Goal: Task Accomplishment & Management: Manage account settings

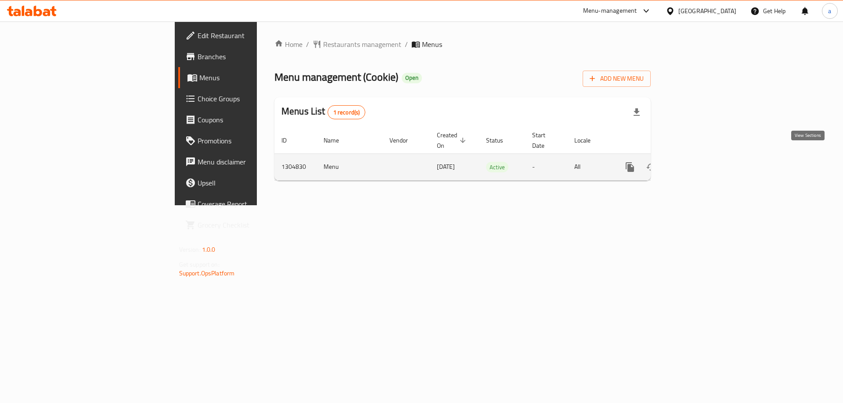
click at [698, 162] on icon "enhanced table" at bounding box center [693, 167] width 11 height 11
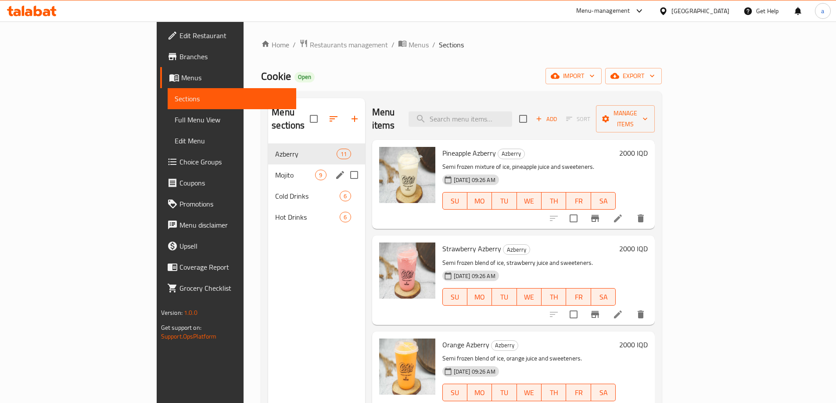
click at [268, 167] on div "Mojito 9" at bounding box center [316, 175] width 97 height 21
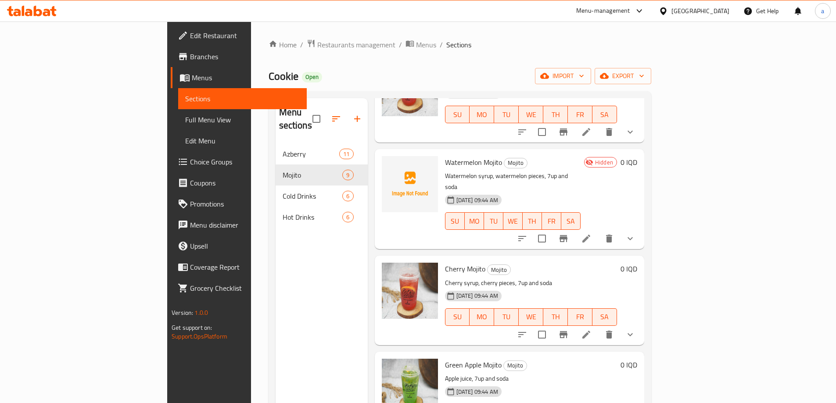
scroll to position [263, 0]
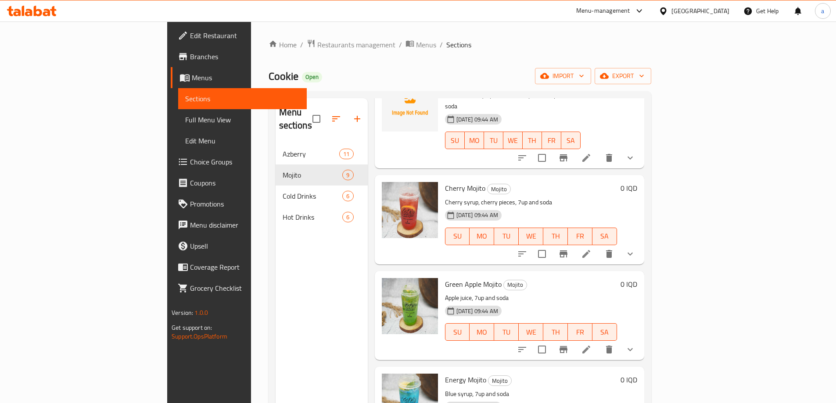
click at [178, 126] on link "Full Menu View" at bounding box center [242, 119] width 129 height 21
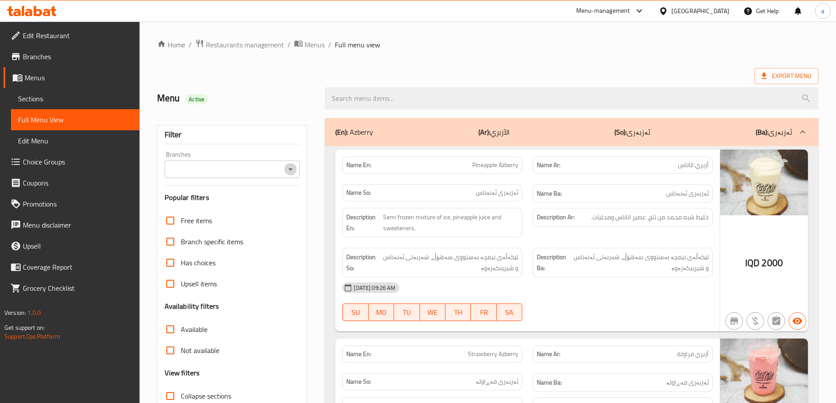
click at [291, 170] on icon "Open" at bounding box center [290, 169] width 11 height 11
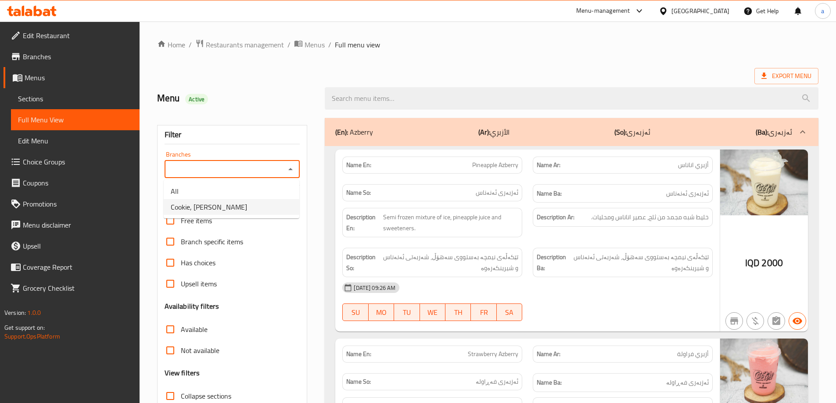
click at [253, 201] on li "Cookie, [PERSON_NAME]" at bounding box center [232, 207] width 136 height 16
type input "Cookie, [PERSON_NAME]"
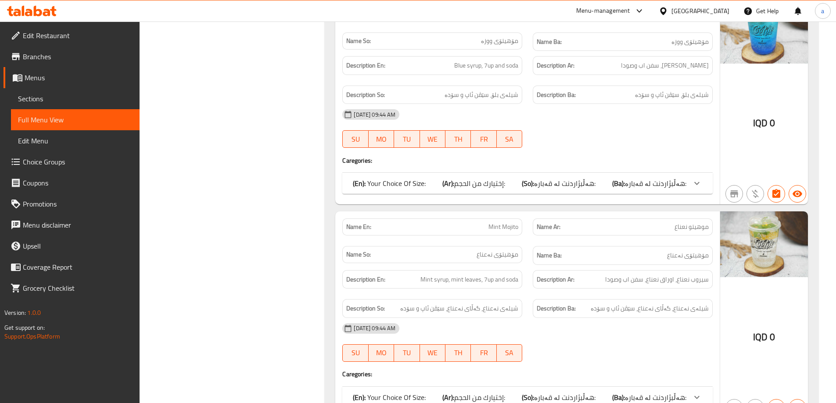
scroll to position [3321, 0]
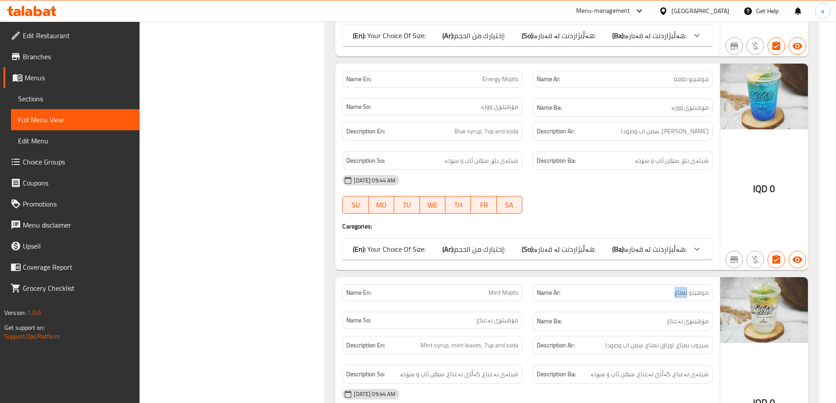
copy span "نعناع"
drag, startPoint x: 674, startPoint y: 262, endPoint x: 686, endPoint y: 265, distance: 12.0
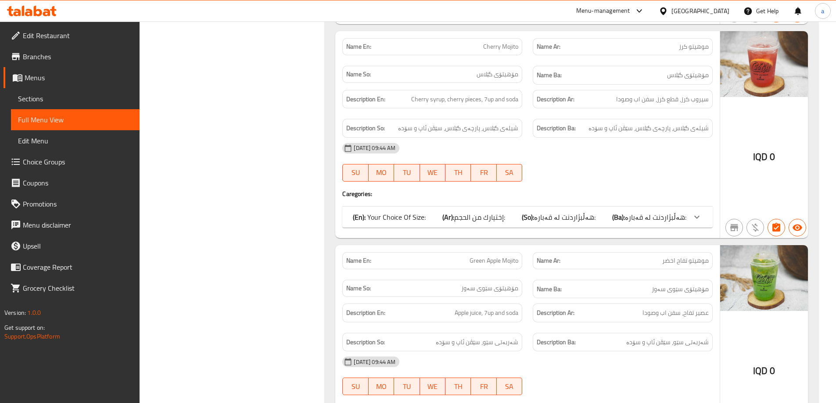
scroll to position [2874, 0]
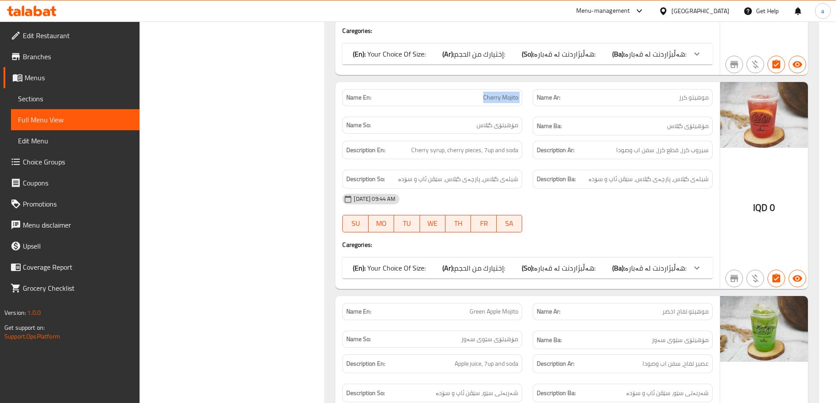
drag, startPoint x: 500, startPoint y: 67, endPoint x: 531, endPoint y: 72, distance: 31.2
copy span "Cherry Mojito"
drag, startPoint x: 460, startPoint y: 280, endPoint x: 526, endPoint y: 282, distance: 65.9
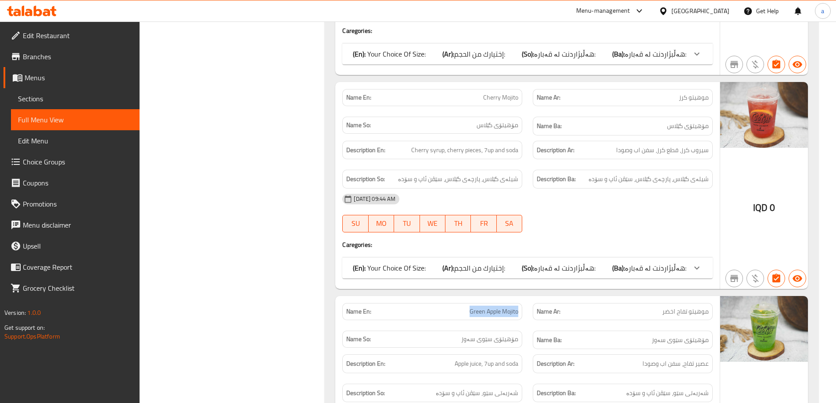
copy span "Green Apple Mojito"
click at [51, 94] on span "Sections" at bounding box center [75, 98] width 115 height 11
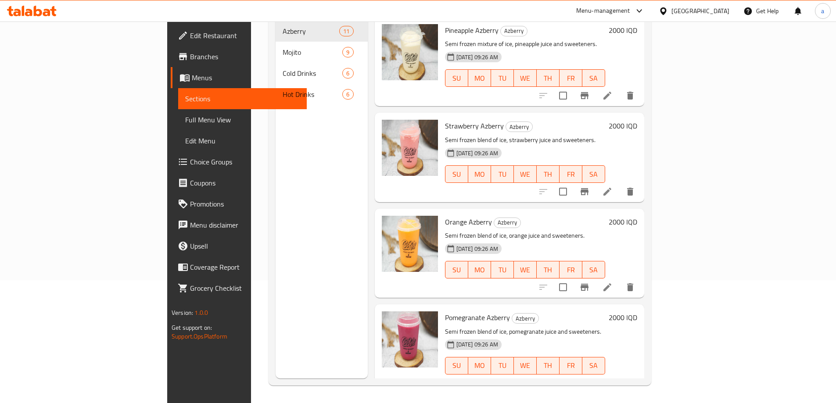
scroll to position [123, 0]
click at [185, 120] on span "Full Menu View" at bounding box center [242, 120] width 115 height 11
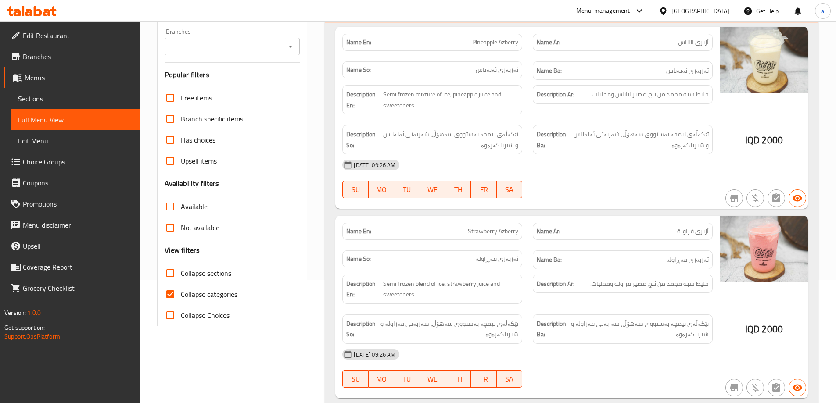
click at [90, 102] on span "Sections" at bounding box center [75, 98] width 115 height 11
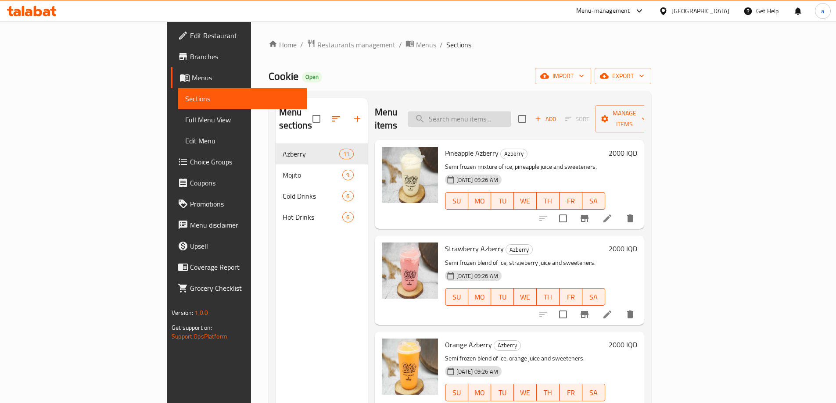
click at [511, 113] on input "search" at bounding box center [460, 118] width 104 height 15
paste input "Green Apple Mojito"
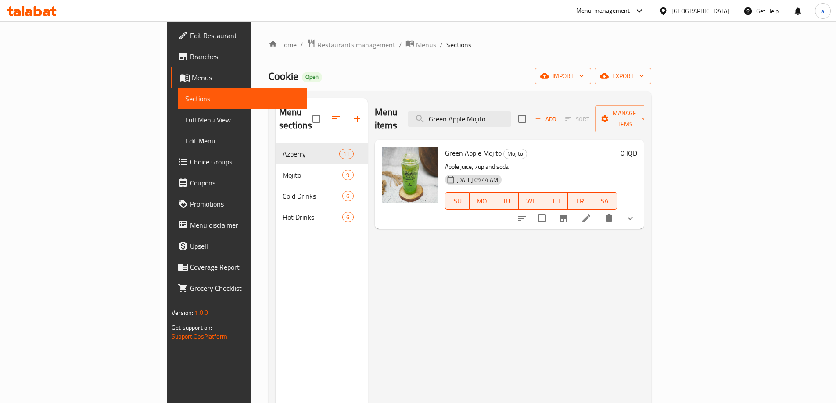
type input "Green Apple Mojito"
click at [592, 213] on icon at bounding box center [586, 218] width 11 height 11
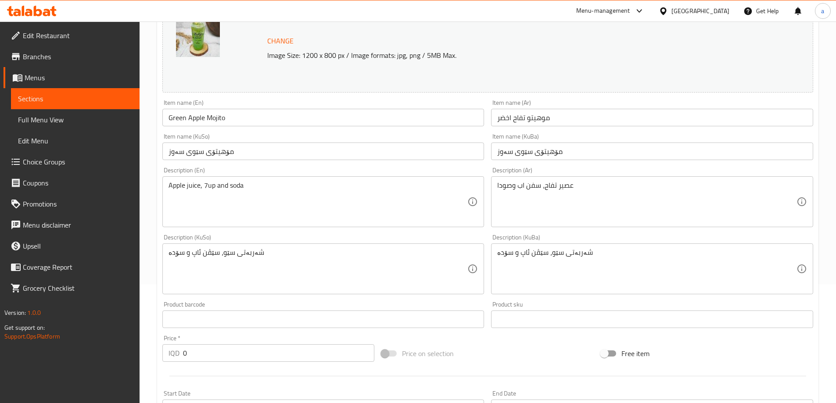
scroll to position [132, 0]
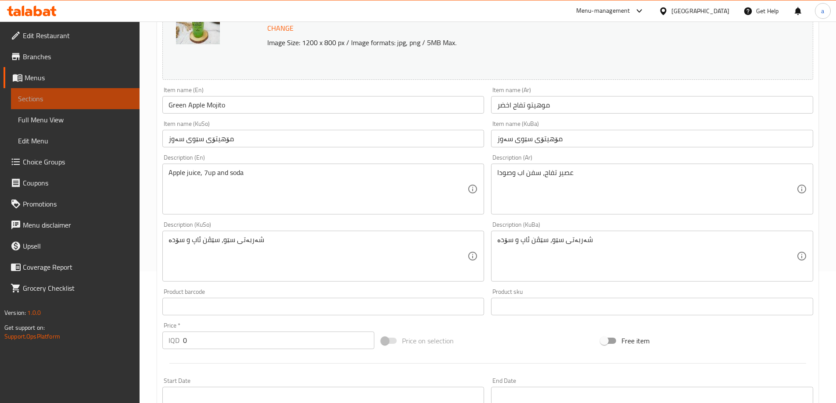
click at [96, 100] on span "Sections" at bounding box center [75, 98] width 115 height 11
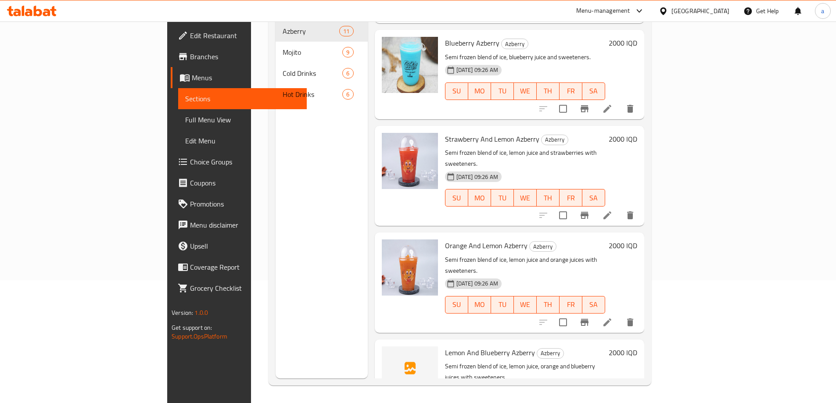
scroll to position [395, 0]
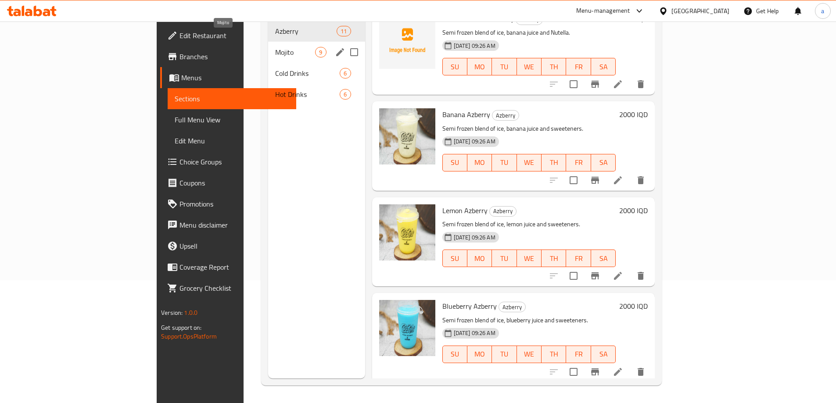
click at [275, 47] on span "Mojito" at bounding box center [295, 52] width 40 height 11
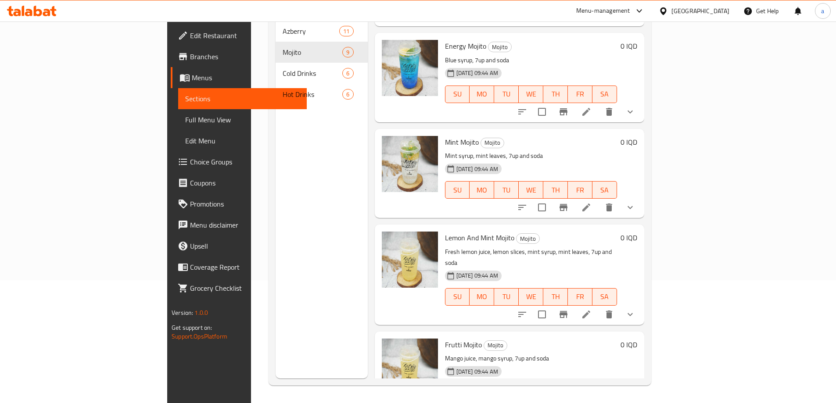
scroll to position [481, 0]
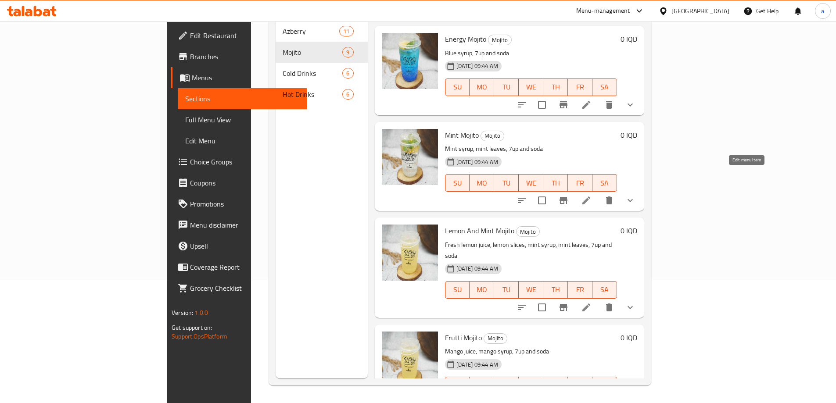
click at [592, 195] on icon at bounding box center [586, 200] width 11 height 11
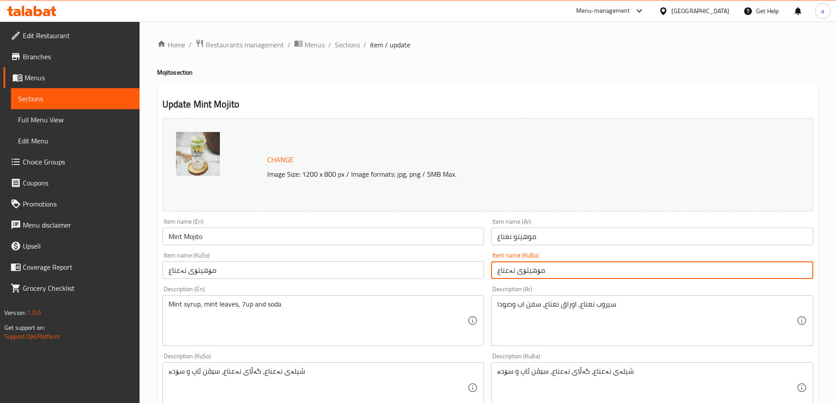
click at [504, 266] on input "مۆهيتۆی نەعناع" at bounding box center [652, 271] width 322 height 18
paste input "text"
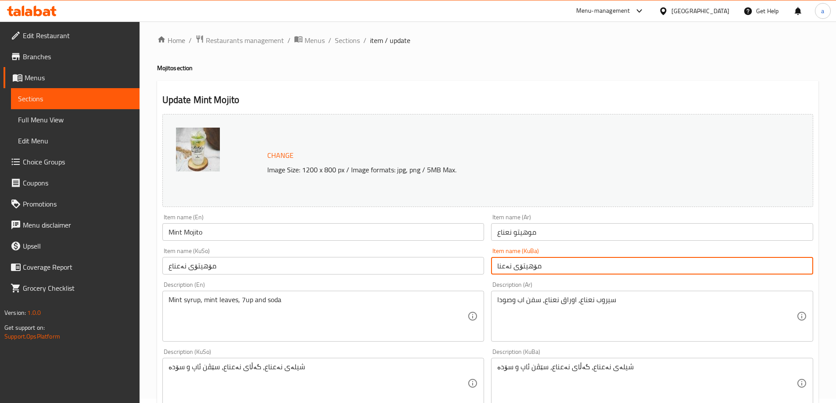
scroll to position [28, 0]
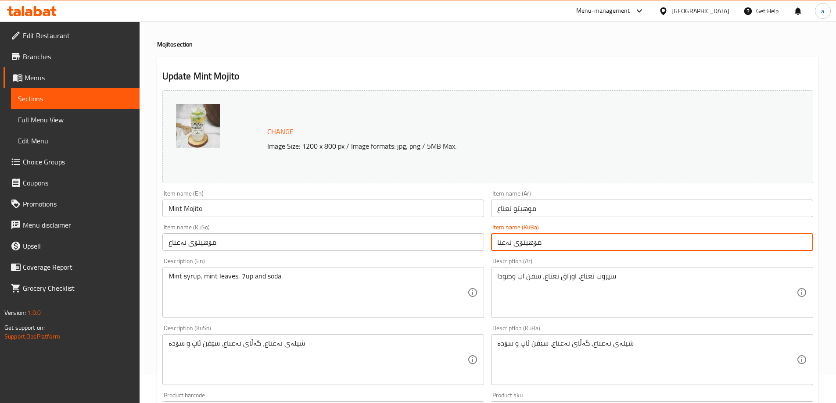
type input "مۆهيتۆی نەعنا"
click at [265, 337] on div "شیلەی نەعناع، گەڵای نەعناع، سێڤن ئاپ و سۆدە Description (KuSo)" at bounding box center [323, 359] width 322 height 51
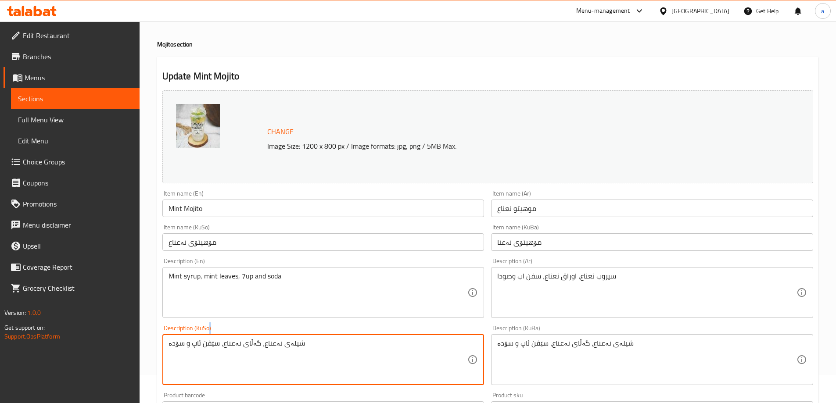
click at [265, 337] on div "شیلەی نەعناع، گەڵای نەعناع، سێڤن ئاپ و سۆدە Description (KuSo)" at bounding box center [323, 359] width 322 height 51
click at [263, 345] on textarea "شیلەی نەعناع، گەڵای نەعناع، سێڤن ئاپ و سۆدە" at bounding box center [318, 360] width 299 height 42
paste textarea
click at [228, 343] on textarea "شیلەی نەعنا، گەڵای نەعناع، سێڤن ئاپ و سۆدە" at bounding box center [318, 360] width 299 height 42
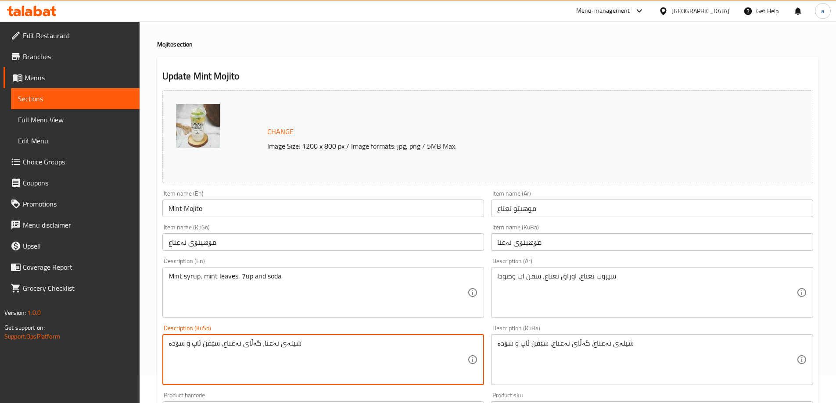
click at [228, 343] on textarea "شیلەی نەعنا، گەڵای نەعناع، سێڤن ئاپ و سۆدە" at bounding box center [318, 360] width 299 height 42
paste textarea
drag, startPoint x: 305, startPoint y: 351, endPoint x: 144, endPoint y: 352, distance: 161.5
click at [144, 352] on div "Home / Restaurants management / Menus / Sections / item / update Mojito section…" at bounding box center [488, 359] width 696 height 732
type textarea "شیلەی نەعنا، گەڵای نەعنا، سێڤن ئاپ و سۆدە"
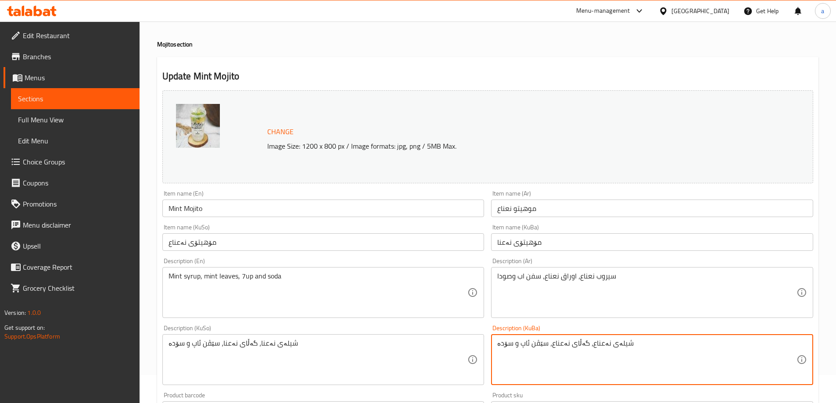
paste textarea "گەڵای نەعنا"
type textarea "شیلەی نەعنا، گەڵای نەعنا، سێڤن ئاپ و سۆدە"
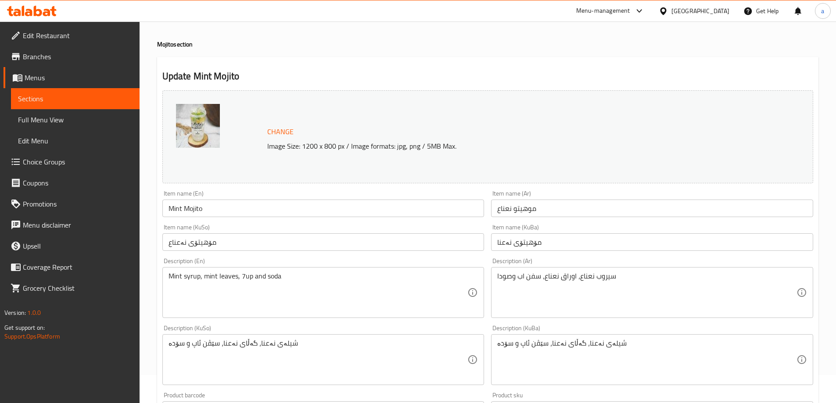
drag, startPoint x: 167, startPoint y: 344, endPoint x: 318, endPoint y: 345, distance: 151.0
click at [318, 345] on div "شیلەی نەعنا، گەڵای نەعنا، سێڤن ئاپ و سۆدە Description (KuSo)" at bounding box center [323, 359] width 322 height 51
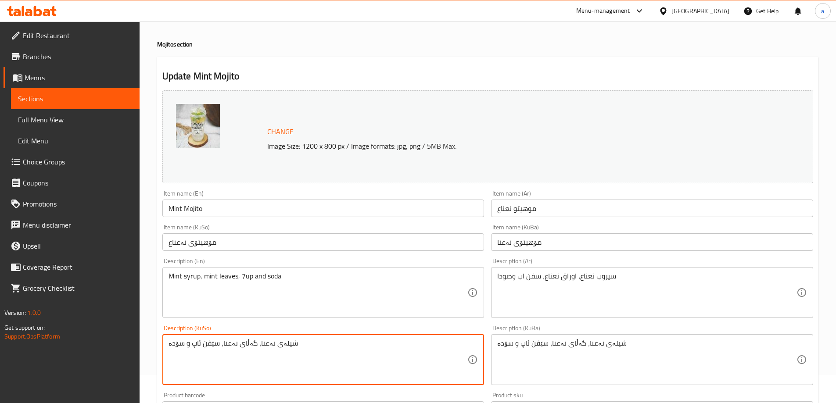
click at [318, 345] on textarea "شیلەی نەعنا، گەڵای نەعنا، سێڤن ئاپ و سۆدە" at bounding box center [318, 360] width 299 height 42
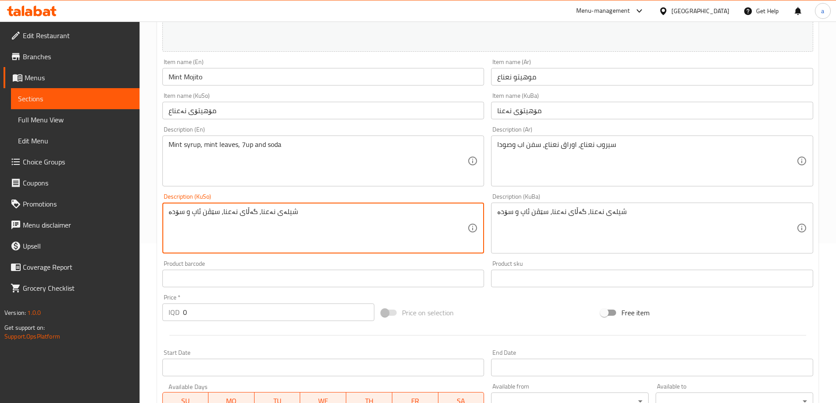
scroll to position [350, 0]
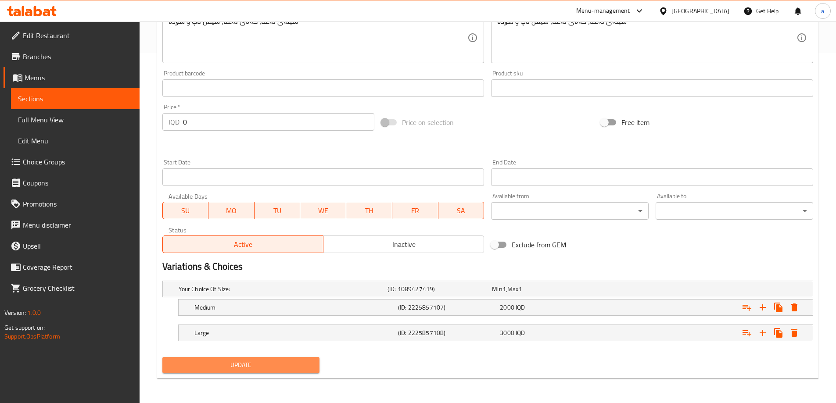
click at [267, 368] on span "Update" at bounding box center [240, 365] width 143 height 11
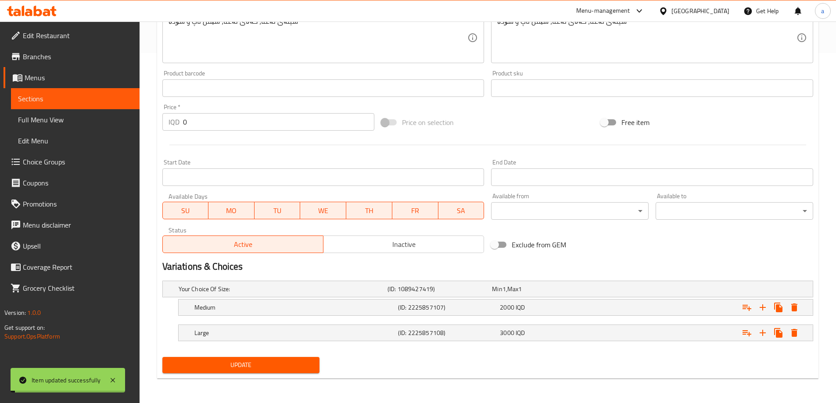
click at [68, 100] on span "Sections" at bounding box center [75, 98] width 115 height 11
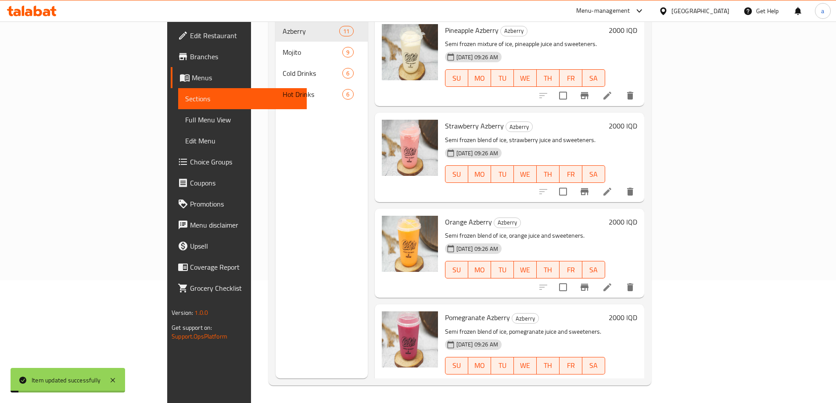
scroll to position [123, 0]
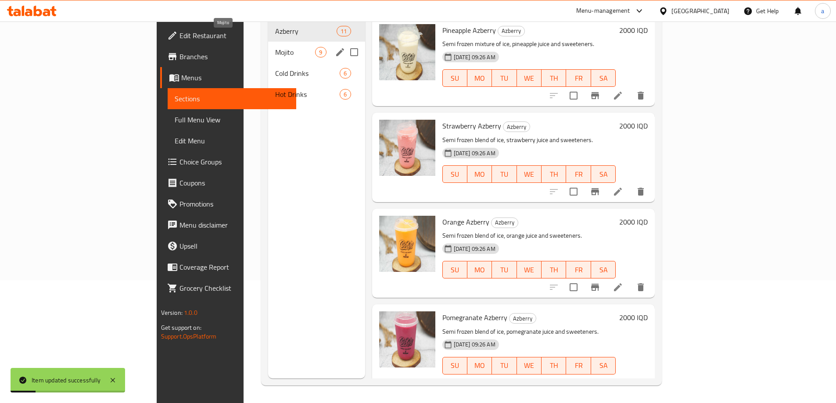
click at [275, 47] on span "Mojito" at bounding box center [295, 52] width 40 height 11
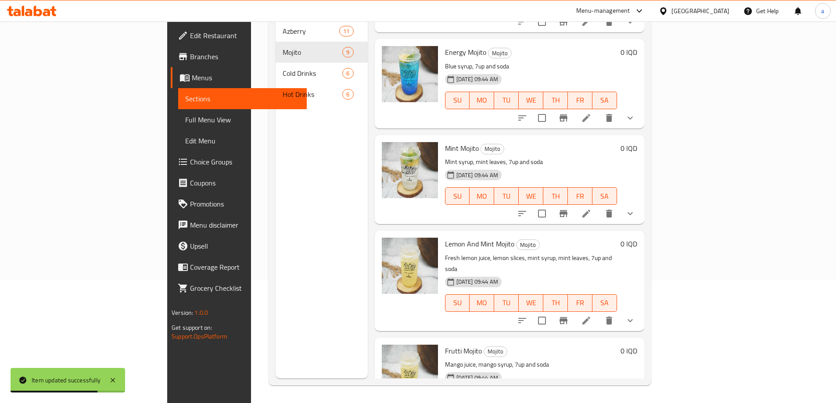
scroll to position [481, 0]
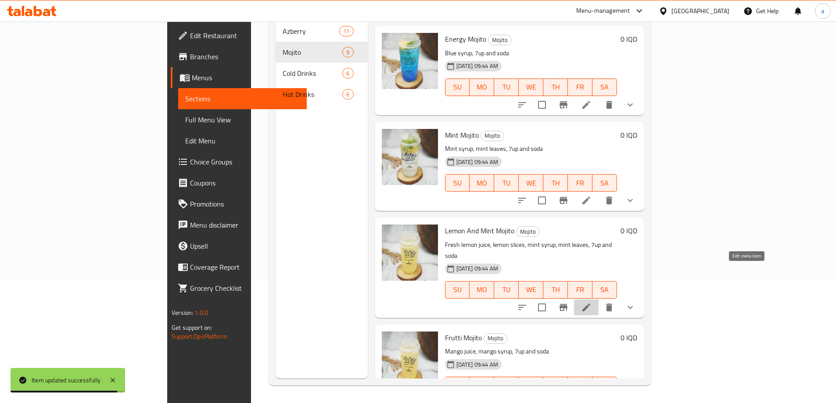
click at [590, 304] on icon at bounding box center [586, 308] width 8 height 8
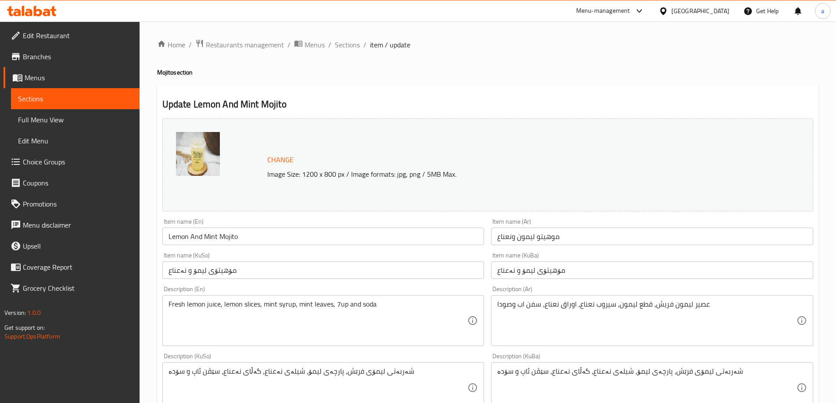
click at [511, 266] on input "مۆهيتۆی لیمۆ و نەعناع" at bounding box center [652, 271] width 322 height 18
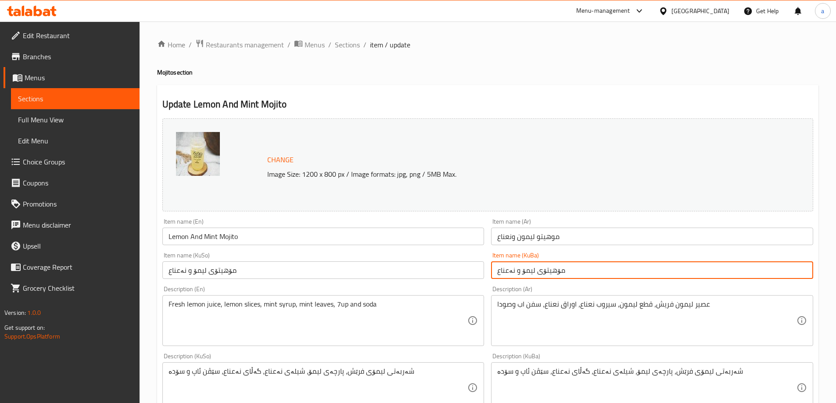
click at [511, 266] on input "مۆهيتۆی لیمۆ و نەعناع" at bounding box center [652, 271] width 322 height 18
paste input "شیلەی نەعنا، گەڵای نەعنا، سێڤن ئاپ و سۆدە"
paste input "text"
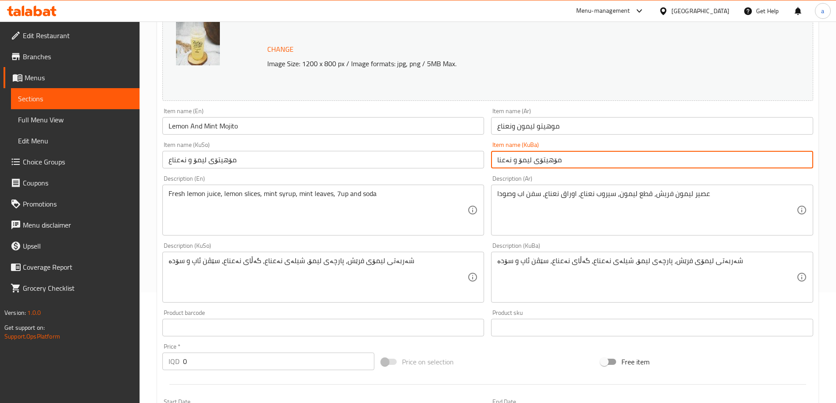
scroll to position [132, 0]
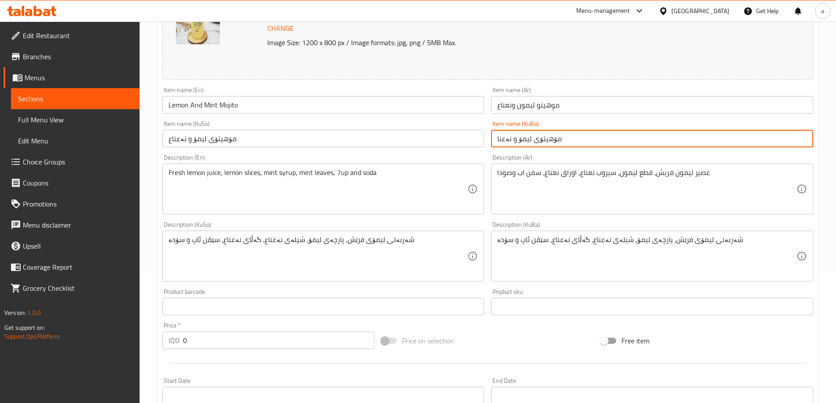
type input "مۆهيتۆی لیمۆ و نەعنا"
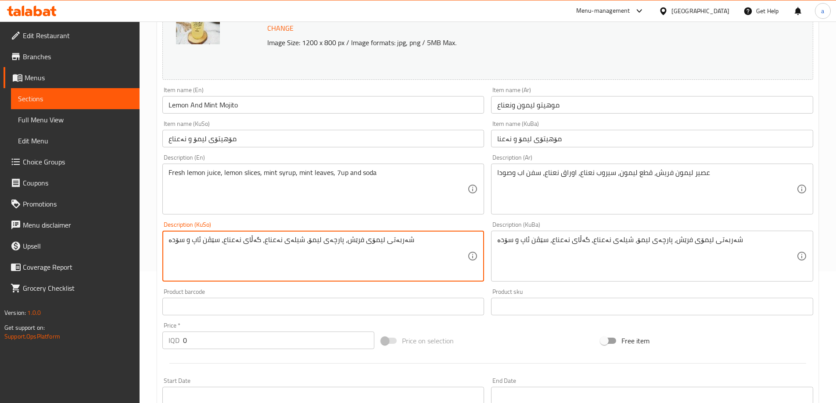
click at [262, 238] on textarea "شەربەتی ليمۆی فرێش، پارچەی لیمۆ، شیلەی نەعناع، گەڵای نەعناع، سێڤن ئاپ و سۆدە" at bounding box center [318, 257] width 299 height 42
paste textarea
click at [230, 239] on textarea "شەربەتی ليمۆی فرێش، پارچەی لیمۆ، شیلەی نەعنا، گەڵای نەعناع، سێڤن ئاپ و سۆدە" at bounding box center [318, 257] width 299 height 42
paste textarea
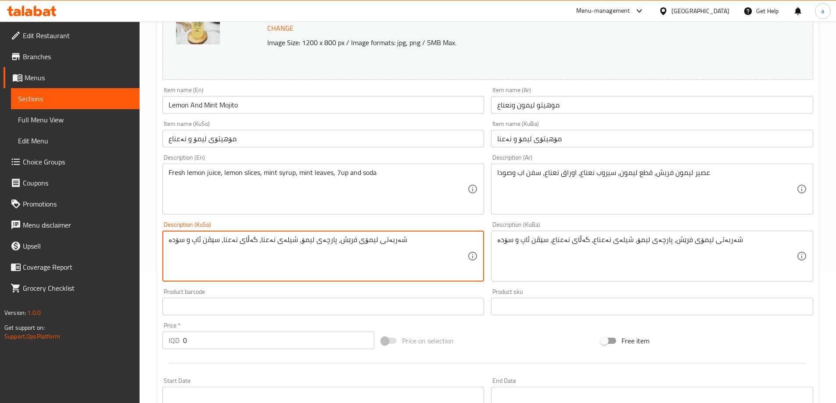
type textarea "شەربەتی ليمۆی فرێش، پارچەی لیمۆ، شیلەی نەعنا، گەڵای نەعنا، سێڤن ئاپ و سۆدە"
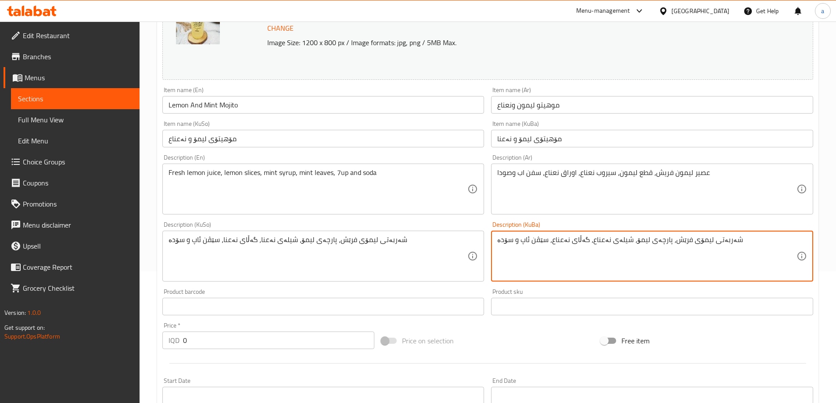
paste textarea "گەڵای نەعنا"
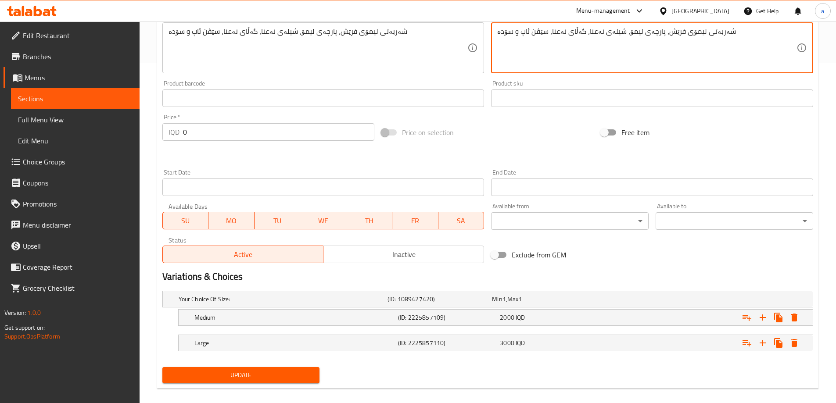
scroll to position [350, 0]
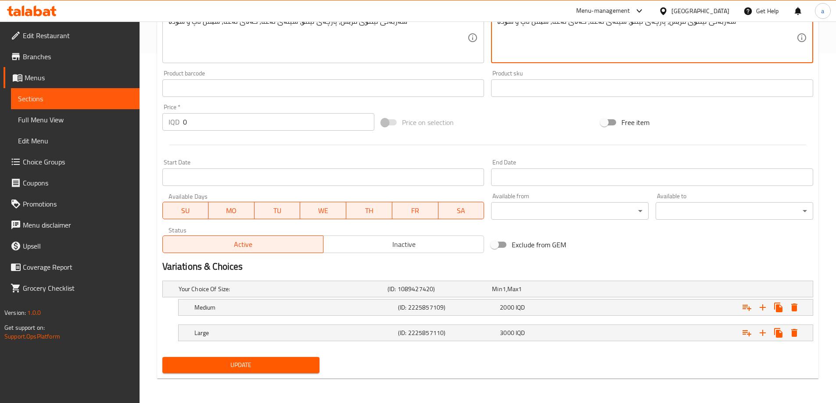
type textarea "شەربەتی ليمۆی فرێش، پارچەی لیمۆ، شیلەی نەعنا، گەڵای نەعنا، سێڤن ئاپ و سۆدە"
click at [224, 370] on span "Update" at bounding box center [240, 365] width 143 height 11
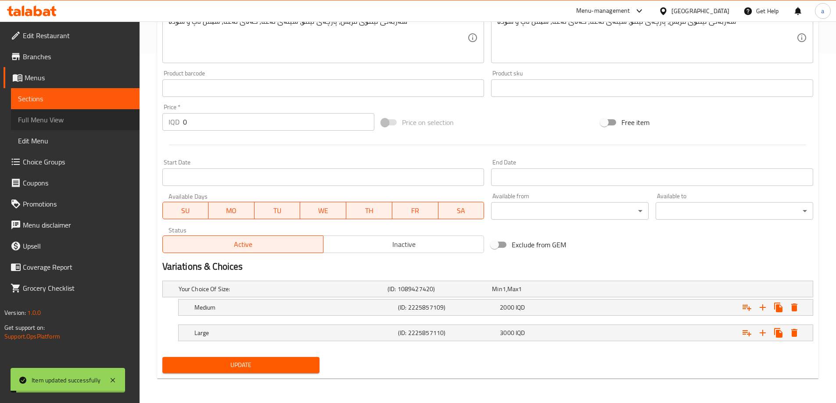
click at [59, 120] on span "Full Menu View" at bounding box center [75, 120] width 115 height 11
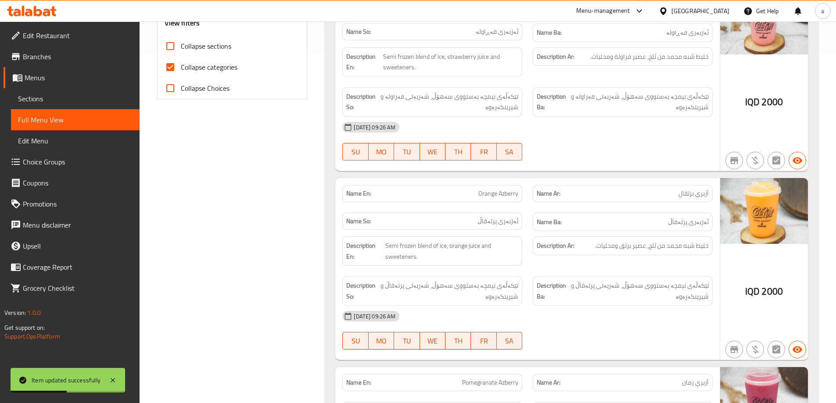
click at [197, 59] on label "Collapse categories" at bounding box center [199, 67] width 78 height 21
click at [181, 59] on input "Collapse categories" at bounding box center [170, 67] width 21 height 21
checkbox input "false"
click at [215, 48] on span "Collapse sections" at bounding box center [206, 46] width 50 height 11
click at [181, 48] on input "Collapse sections" at bounding box center [170, 46] width 21 height 21
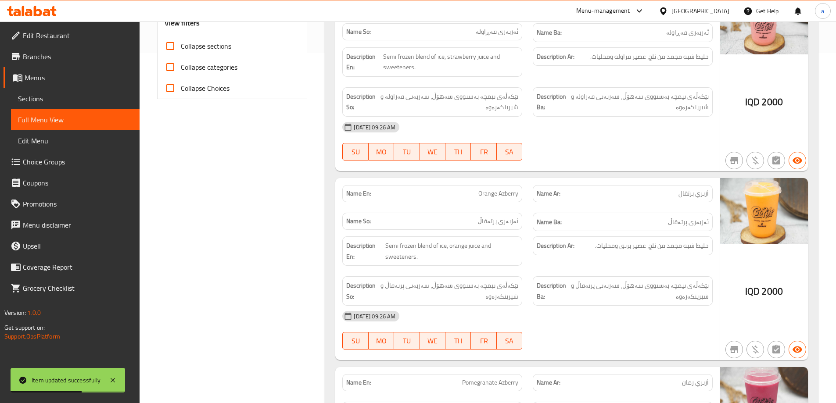
checkbox input "true"
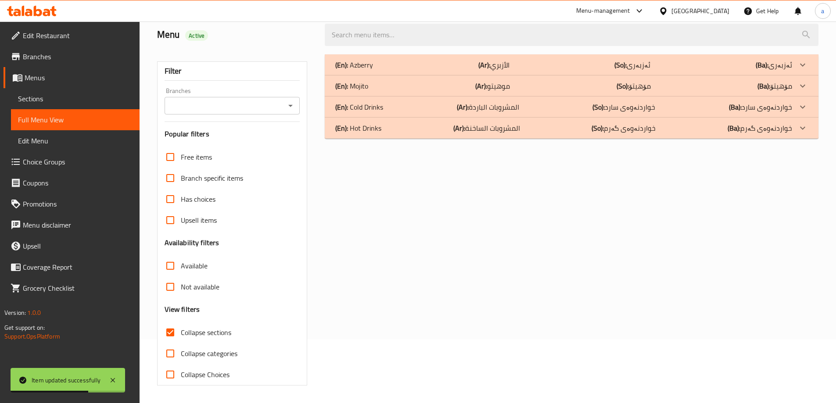
scroll to position [64, 0]
click at [209, 354] on span "Collapse categories" at bounding box center [209, 353] width 57 height 11
click at [181, 354] on input "Collapse categories" at bounding box center [170, 353] width 21 height 21
checkbox input "true"
click at [288, 108] on icon "Open" at bounding box center [290, 105] width 11 height 11
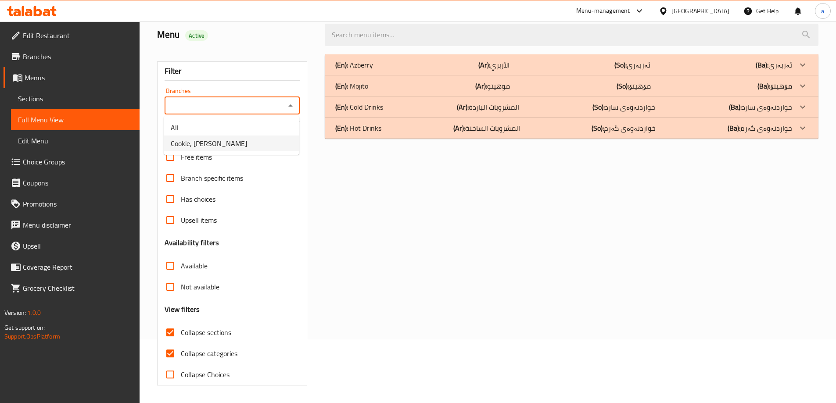
click at [239, 144] on li "Cookie, [PERSON_NAME]" at bounding box center [232, 144] width 136 height 16
type input "Cookie, [PERSON_NAME]"
click at [544, 70] on div "(En): Hot Drinks (Ar): المشروبات الساخنة (So): خواردنەوەی گەرم (Ba): خواردنەوەی…" at bounding box center [563, 65] width 457 height 11
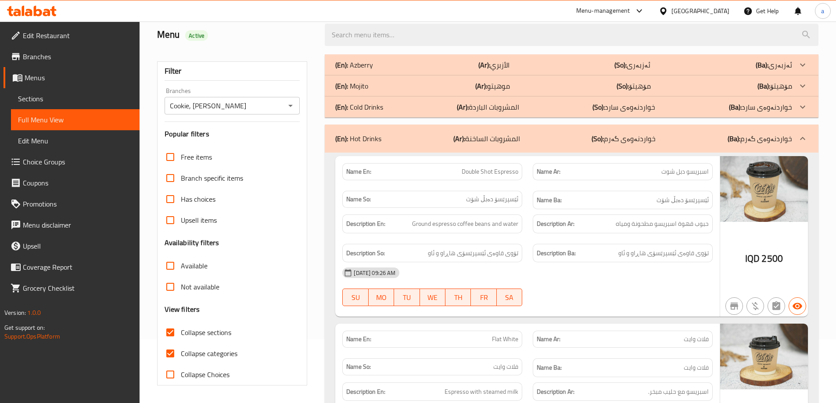
click at [539, 130] on div "(En): Hot Drinks (Ar): المشروبات الساخنة (So): خواردنەوەی گەرم (Ba): خواردنەوەی…" at bounding box center [572, 139] width 494 height 28
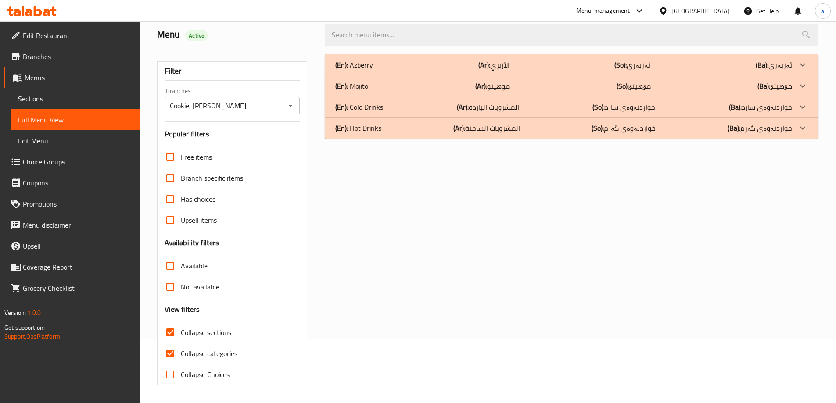
click at [545, 70] on div "(En): Cold Drinks (Ar): المشروبات الباردة (So): خواردنەوەی سارد (Ba): خواردنەوە…" at bounding box center [563, 65] width 457 height 11
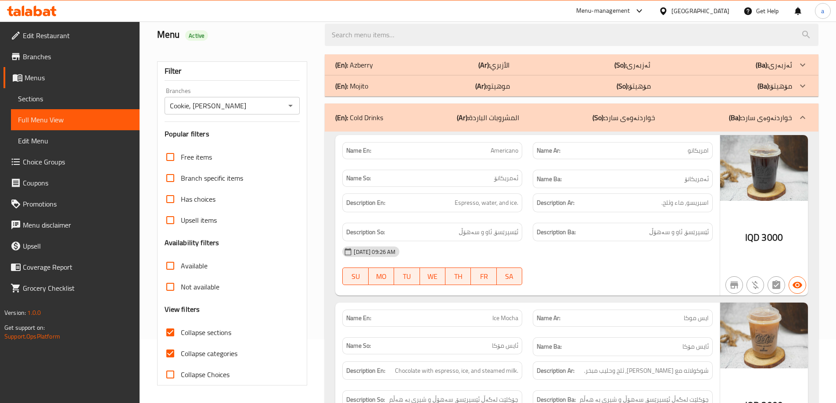
click at [545, 107] on div "(En): Cold Drinks (Ar): المشروبات الباردة (So): خواردنەوەی سارد (Ba): خواردنەوە…" at bounding box center [572, 118] width 494 height 28
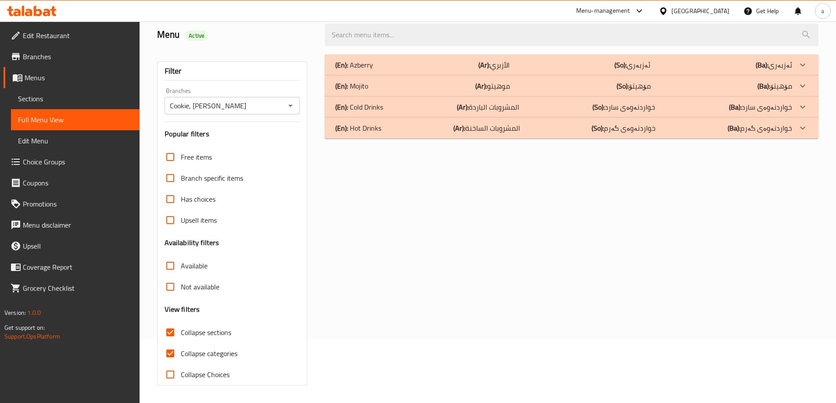
click at [545, 70] on div "(En): Cold Drinks (Ar): المشروبات الباردة (So): خواردنەوەی سارد (Ba): خواردنەوە…" at bounding box center [563, 65] width 457 height 11
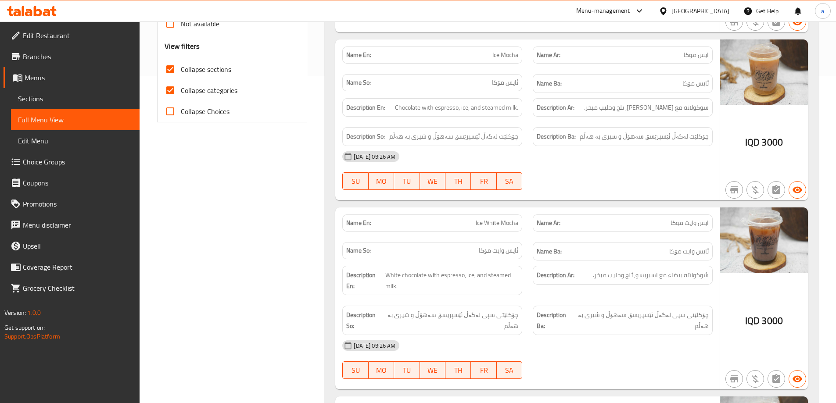
scroll to position [0, 0]
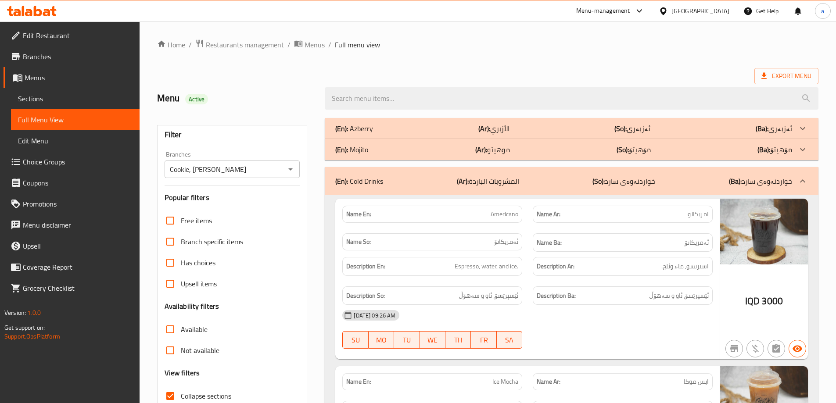
click at [582, 134] on div "(En): Mojito (Ar): موهيتو (So): مۆهیتۆ (Ba): مۆهیتۆ" at bounding box center [563, 128] width 457 height 11
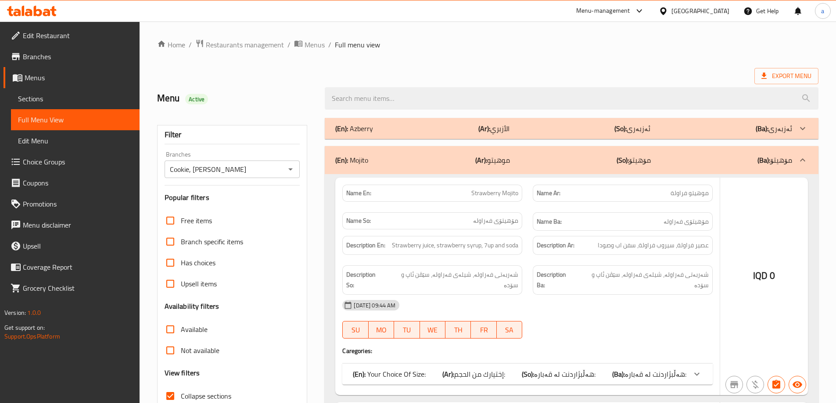
click at [589, 131] on div "(En): Azberry (Ar): الأزبري (So): ئەزبەری (Ba): ئەزبەری" at bounding box center [563, 128] width 457 height 11
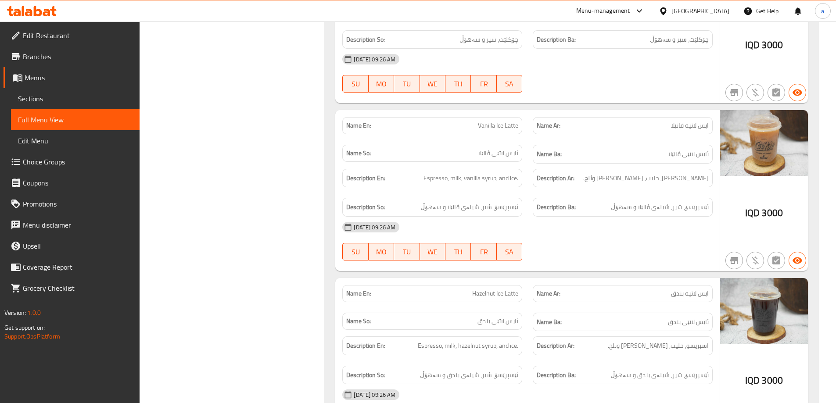
scroll to position [4960, 0]
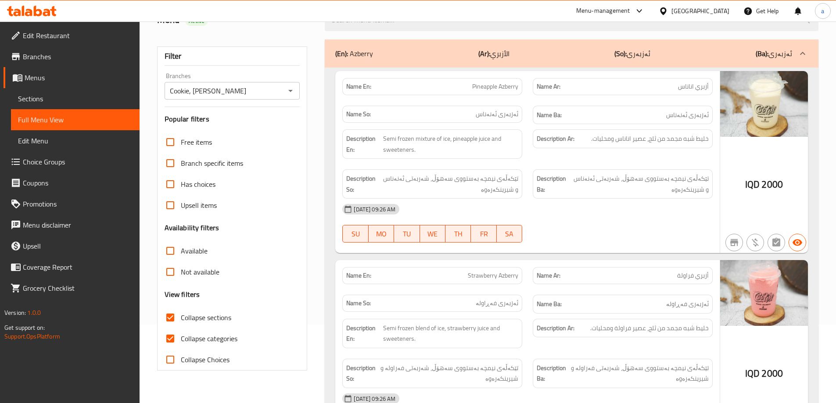
scroll to position [0, 0]
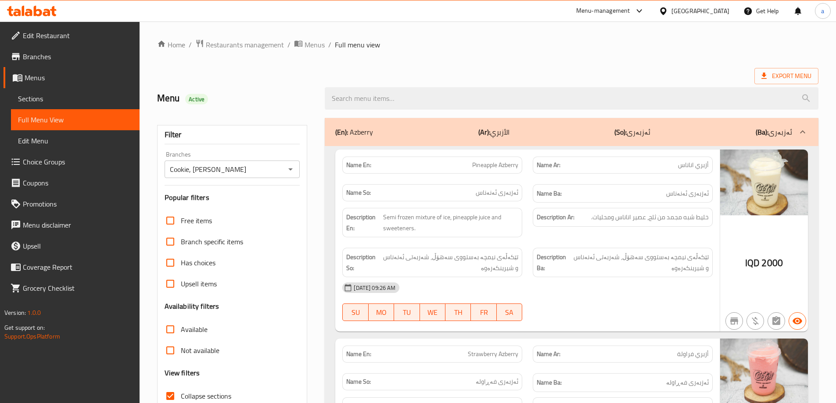
drag, startPoint x: 550, startPoint y: 117, endPoint x: 551, endPoint y: 105, distance: 12.3
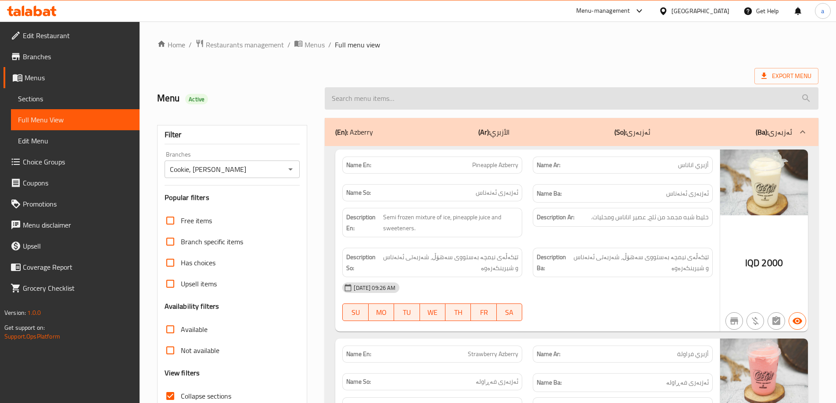
click at [554, 96] on input "search" at bounding box center [572, 98] width 494 height 22
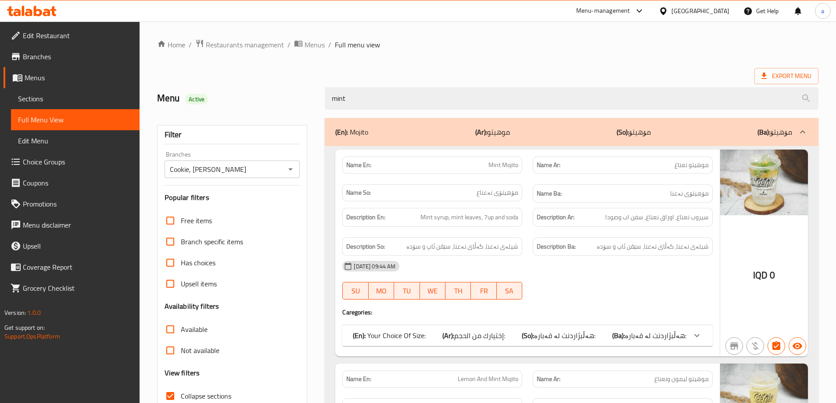
type input "mint"
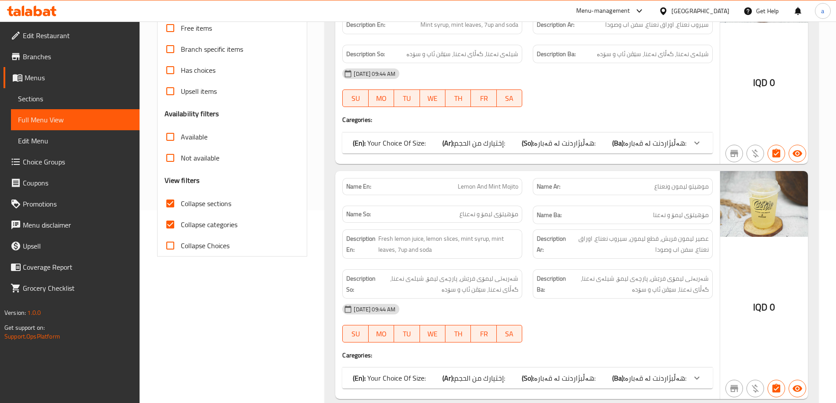
scroll to position [224, 0]
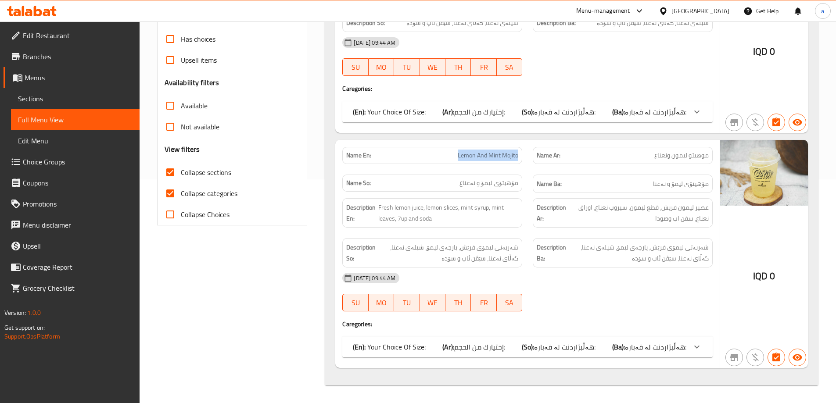
drag, startPoint x: 428, startPoint y: 154, endPoint x: 521, endPoint y: 155, distance: 93.5
click at [521, 155] on div "Name En: Lemon And Mint Mojito" at bounding box center [432, 155] width 180 height 17
copy span "Lemon And Mint Mojito"
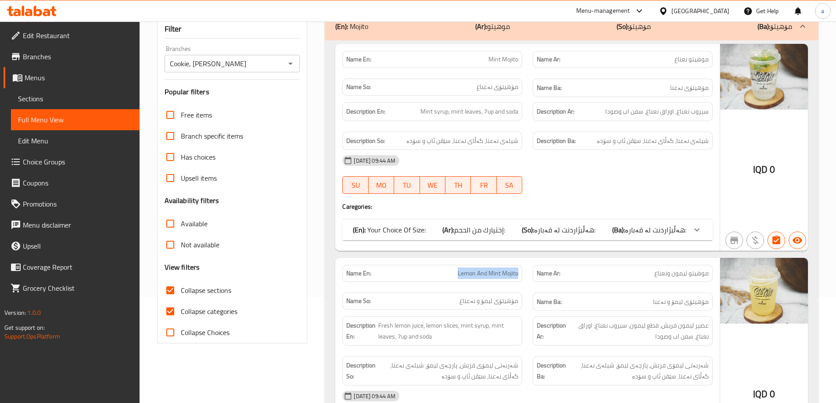
scroll to position [104, 0]
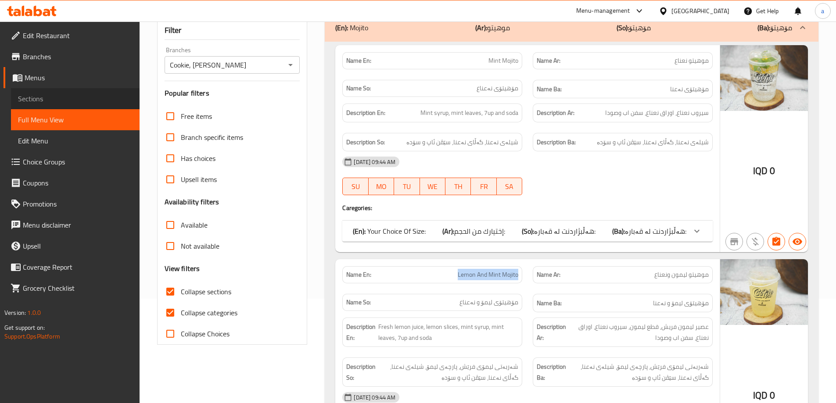
click at [79, 100] on span "Sections" at bounding box center [75, 98] width 115 height 11
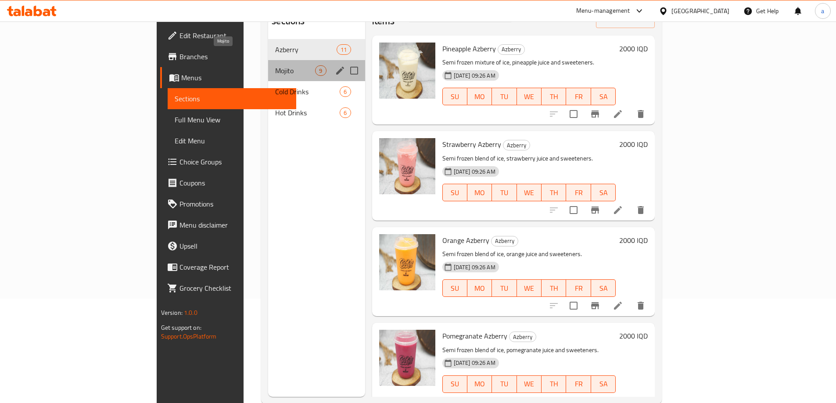
click at [275, 65] on span "Mojito" at bounding box center [295, 70] width 40 height 11
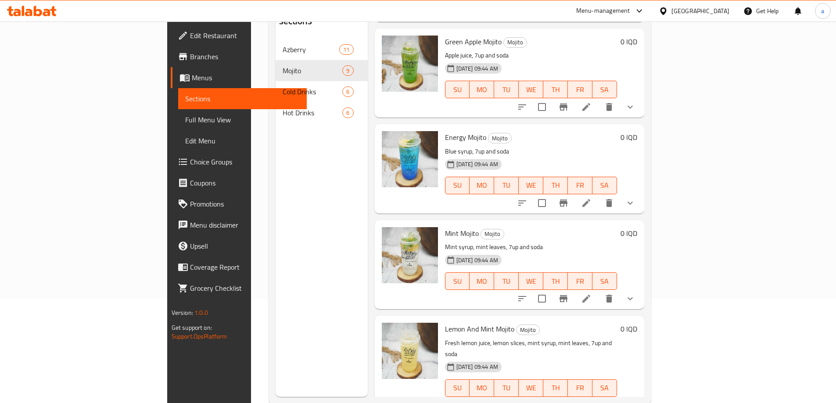
scroll to position [481, 0]
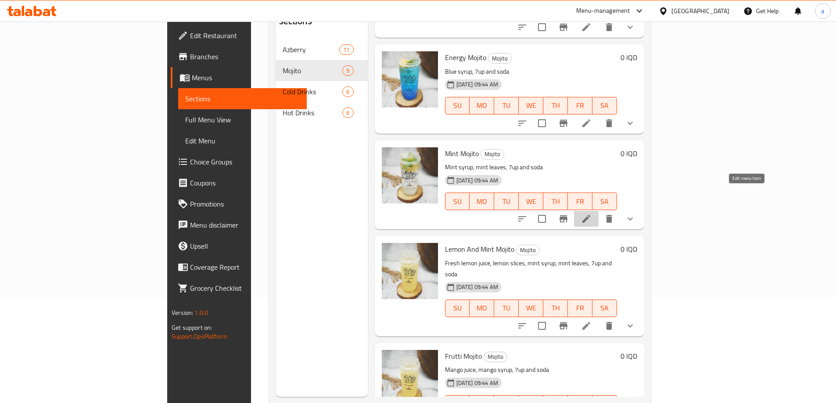
click at [592, 214] on icon at bounding box center [586, 219] width 11 height 11
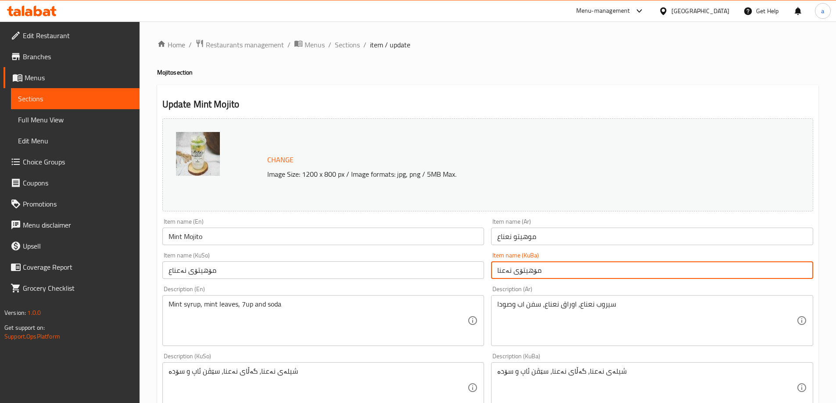
drag, startPoint x: 531, startPoint y: 268, endPoint x: 452, endPoint y: 272, distance: 78.7
click at [452, 272] on div "Change Image Size: 1200 x 800 px / Image formats: jpg, png / 5MB Max. Item name…" at bounding box center [488, 361] width 658 height 492
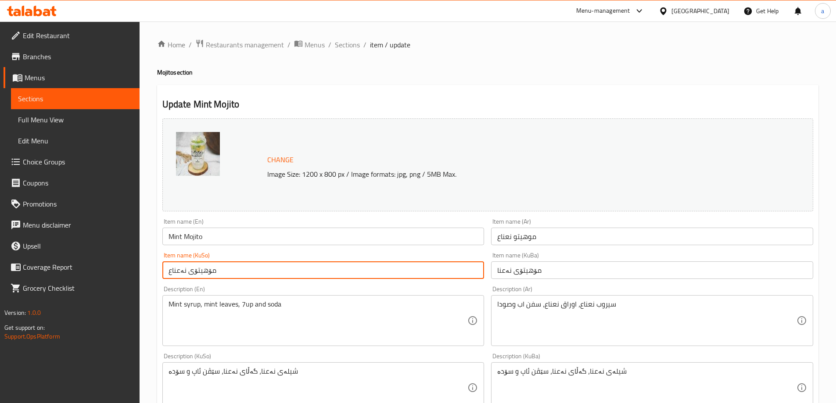
drag, startPoint x: 348, startPoint y: 267, endPoint x: 32, endPoint y: 266, distance: 316.4
click at [32, 266] on div "Edit Restaurant Branches Menus Sections Full Menu View Edit Menu Choice Groups …" at bounding box center [418, 388] width 836 height 732
paste input "text"
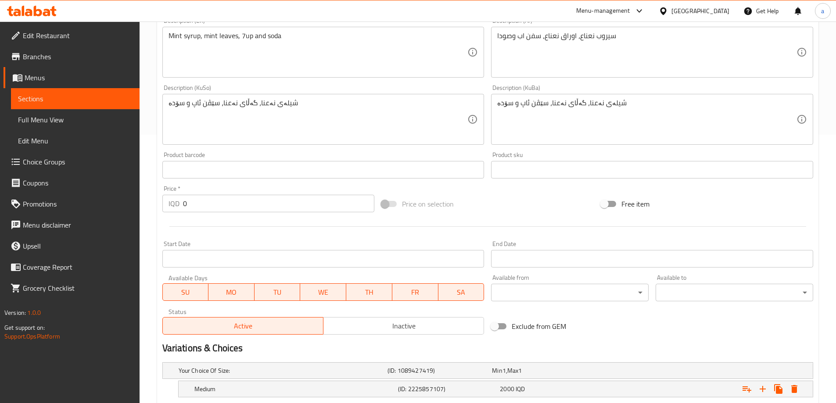
scroll to position [350, 0]
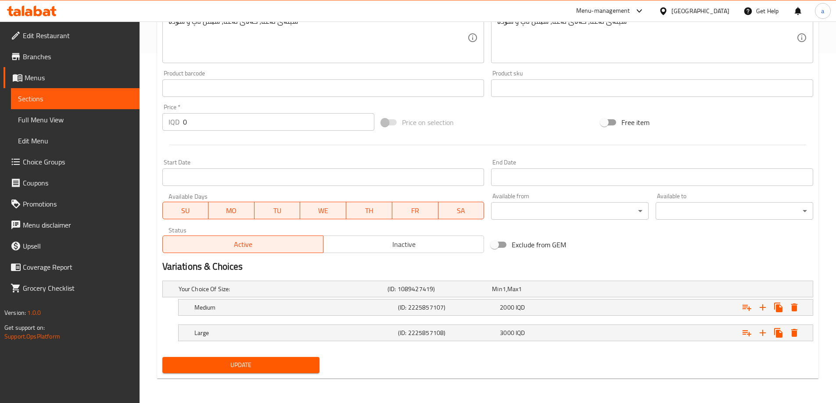
type input "مۆهيتۆی نەعنا"
click at [237, 363] on span "Update" at bounding box center [240, 365] width 143 height 11
click at [78, 102] on span "Sections" at bounding box center [75, 98] width 115 height 11
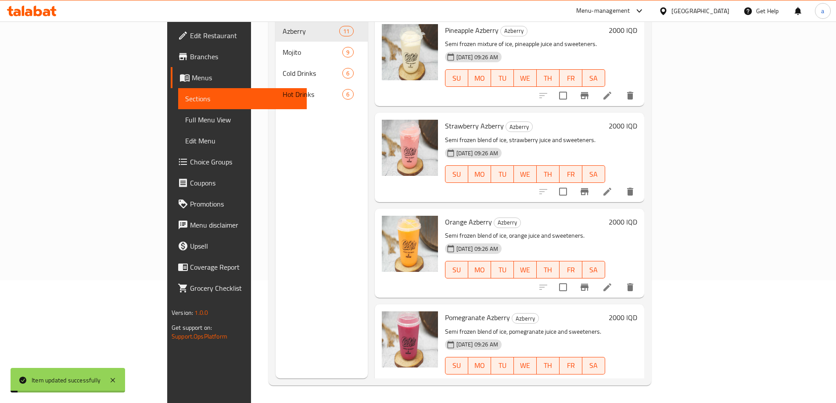
scroll to position [123, 0]
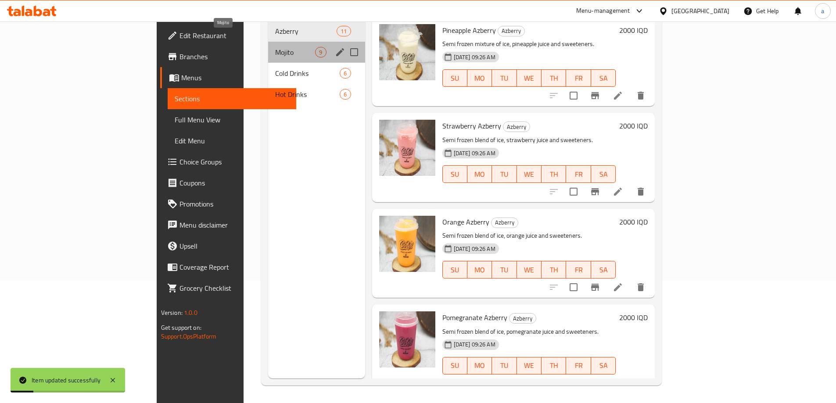
click at [275, 47] on span "Mojito" at bounding box center [295, 52] width 40 height 11
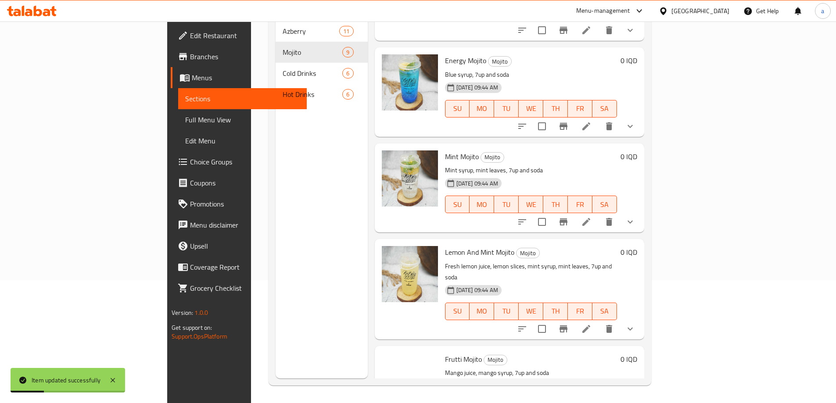
scroll to position [481, 0]
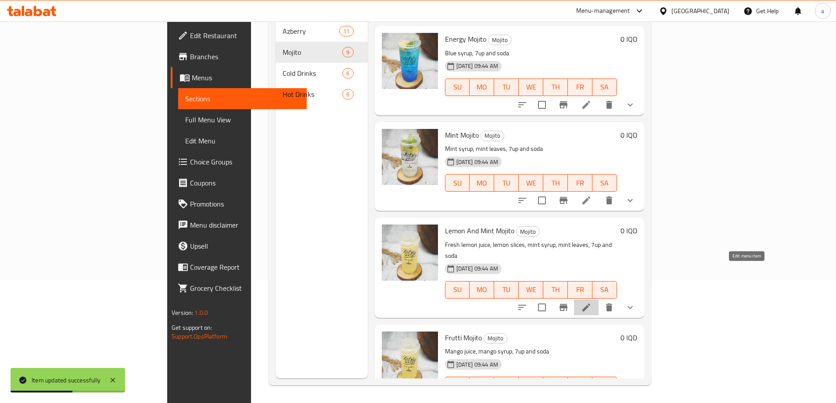
click at [592, 302] on icon at bounding box center [586, 307] width 11 height 11
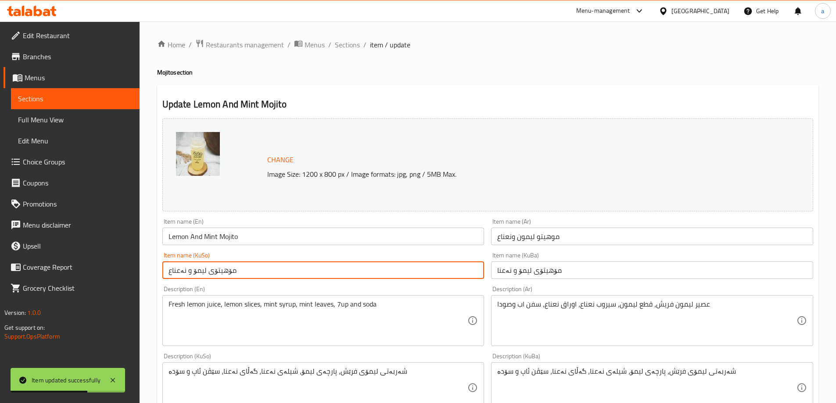
drag, startPoint x: 265, startPoint y: 269, endPoint x: 149, endPoint y: 265, distance: 116.8
click at [149, 265] on div "Home / Restaurants management / Menus / Sections / item / update Mojito section…" at bounding box center [488, 388] width 696 height 732
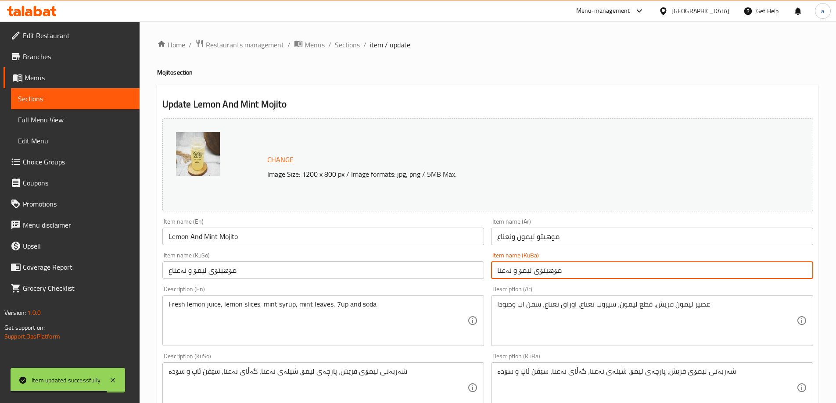
drag, startPoint x: 563, startPoint y: 273, endPoint x: 392, endPoint y: 282, distance: 171.4
click at [392, 282] on div "Change Image Size: 1200 x 800 px / Image formats: jpg, png / 5MB Max. Item name…" at bounding box center [488, 361] width 658 height 492
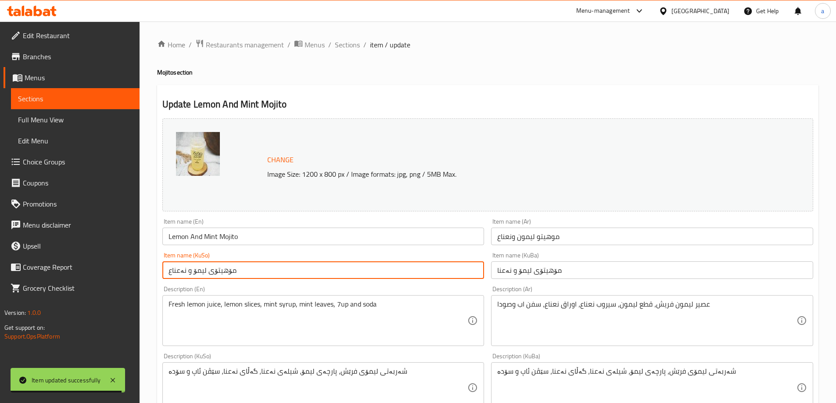
drag, startPoint x: 332, startPoint y: 266, endPoint x: 158, endPoint y: 268, distance: 173.8
click at [159, 268] on div "Item name (KuSo) مۆهيتۆی لیمۆ و نەعناع Item name (KuSo)" at bounding box center [323, 266] width 329 height 34
paste input "text"
type input "مۆهيتۆی لیمۆ و نەعنا"
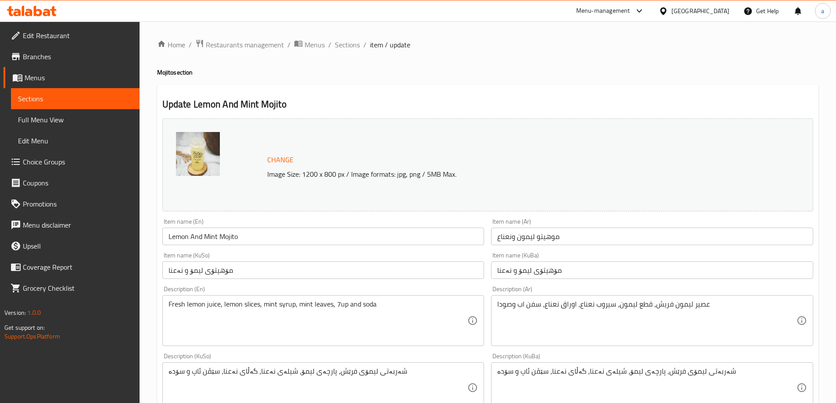
click at [344, 283] on div "Description (En) Fresh lemon juice, lemon slices, mint syrup, mint leaves, 7up …" at bounding box center [323, 316] width 329 height 67
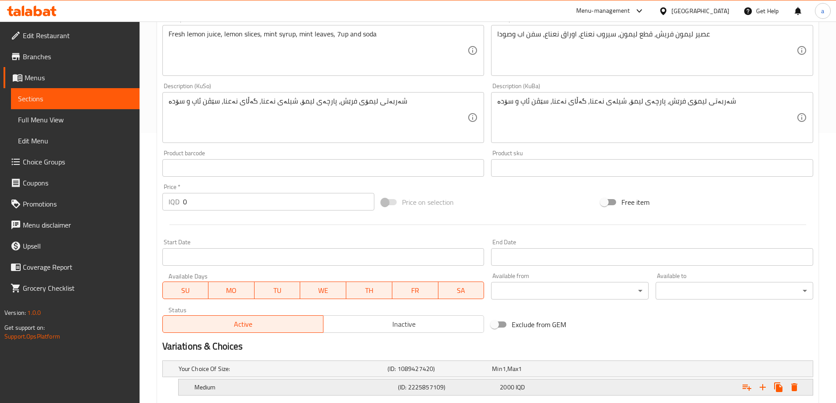
scroll to position [350, 0]
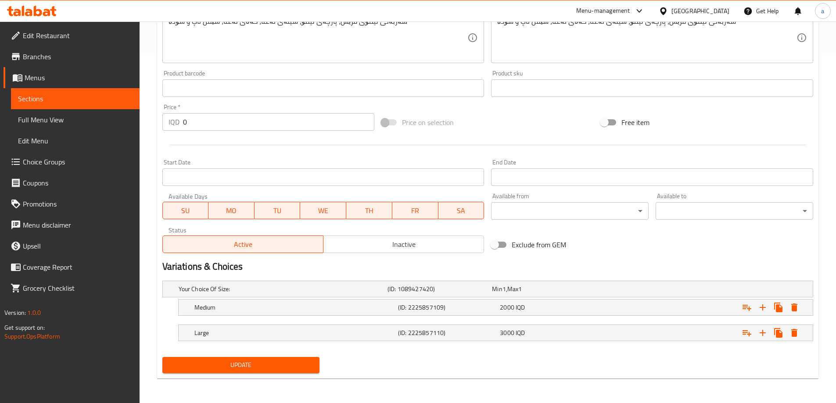
drag, startPoint x: 230, startPoint y: 360, endPoint x: 226, endPoint y: 355, distance: 7.2
click at [231, 361] on span "Update" at bounding box center [240, 365] width 143 height 11
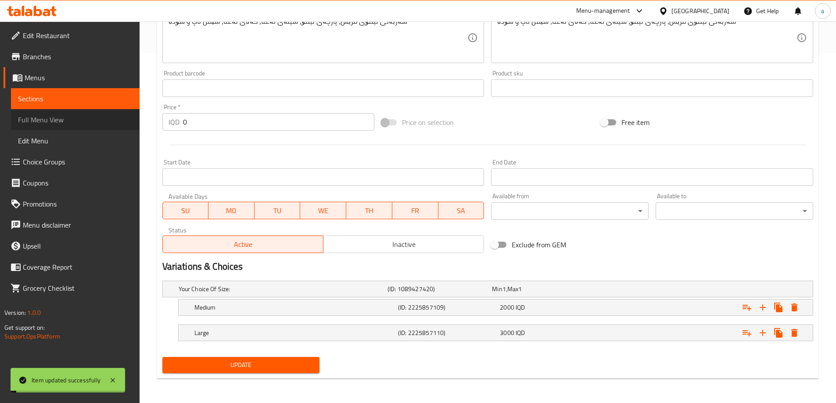
click at [50, 115] on span "Full Menu View" at bounding box center [75, 120] width 115 height 11
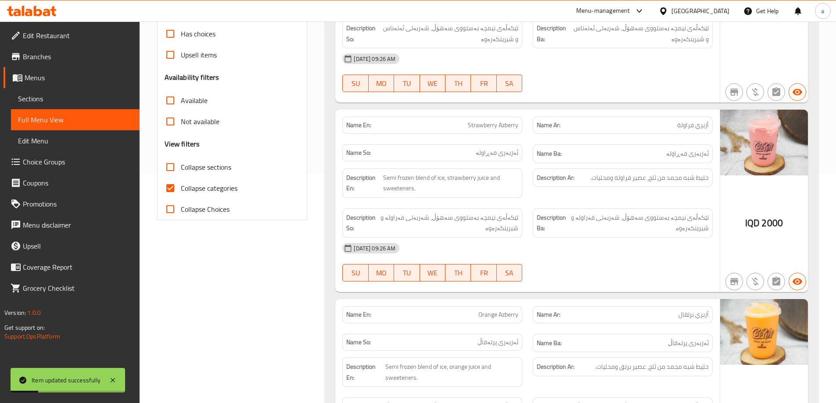
scroll to position [219, 0]
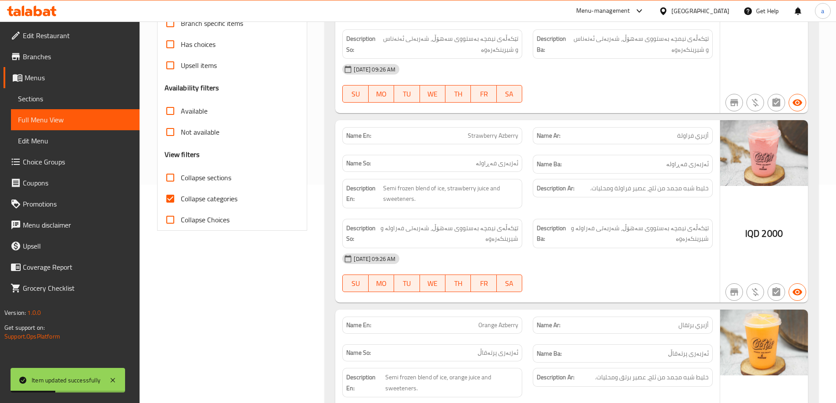
click at [203, 199] on span "Collapse categories" at bounding box center [209, 199] width 57 height 11
click at [181, 199] on input "Collapse categories" at bounding box center [170, 198] width 21 height 21
checkbox input "false"
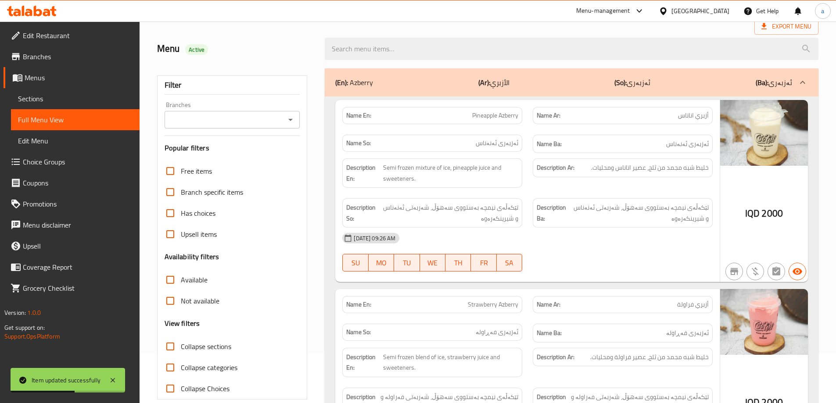
scroll to position [0, 0]
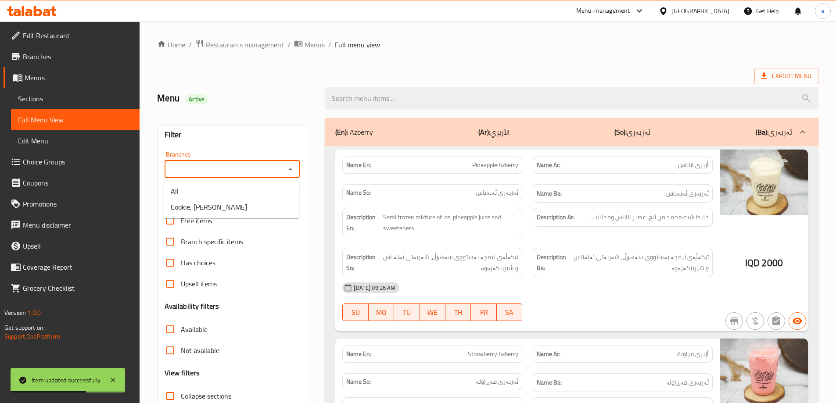
click at [218, 167] on input "Branches" at bounding box center [225, 169] width 116 height 12
click at [209, 203] on span "Cookie, [PERSON_NAME]" at bounding box center [209, 207] width 76 height 11
type input "Cookie, [PERSON_NAME]"
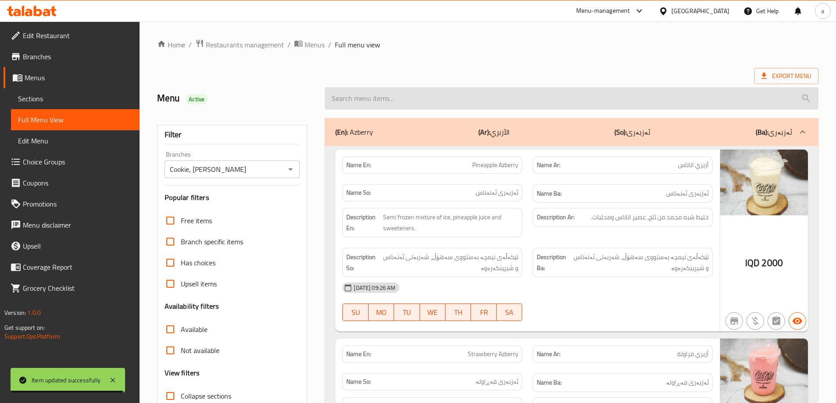
click at [457, 96] on input "search" at bounding box center [572, 98] width 494 height 22
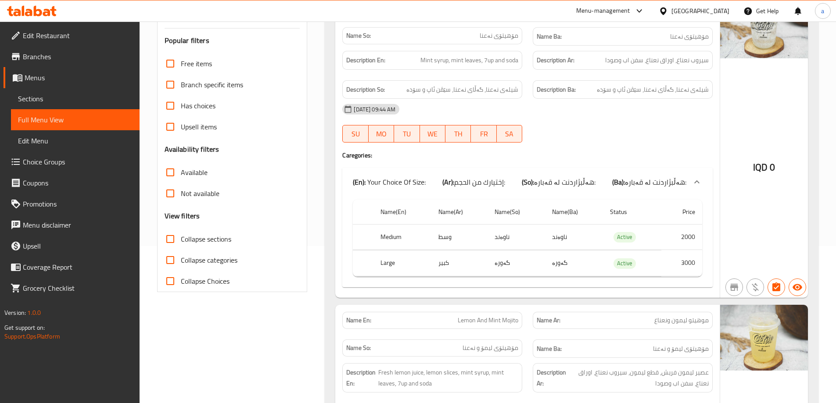
scroll to position [25, 0]
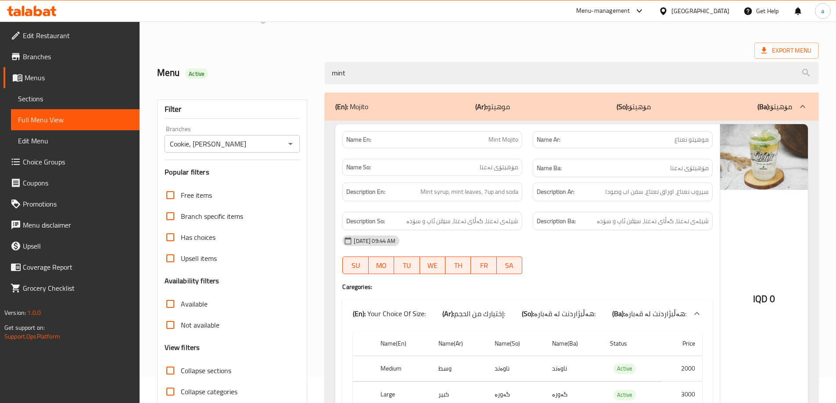
type input "mint"
click at [608, 238] on div "[DATE] 09:44 AM" at bounding box center [527, 240] width 381 height 21
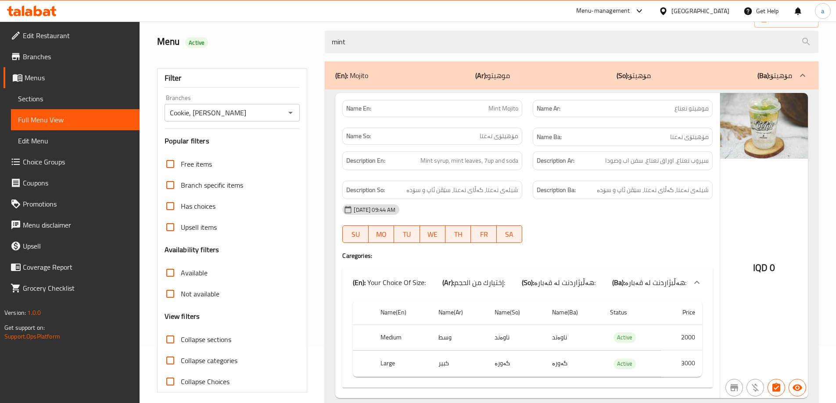
scroll to position [0, 0]
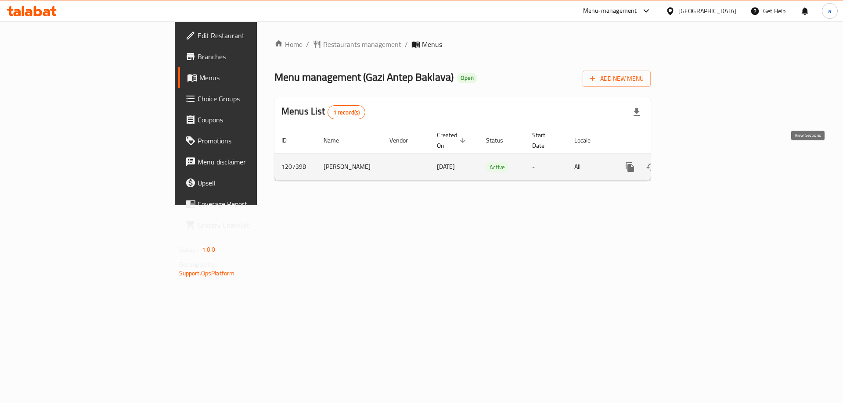
click at [698, 162] on icon "enhanced table" at bounding box center [693, 167] width 11 height 11
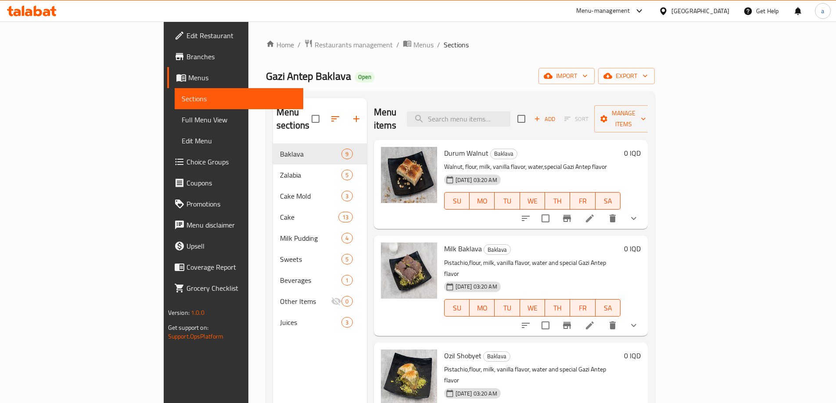
click at [30, 14] on icon at bounding box center [28, 12] width 7 height 7
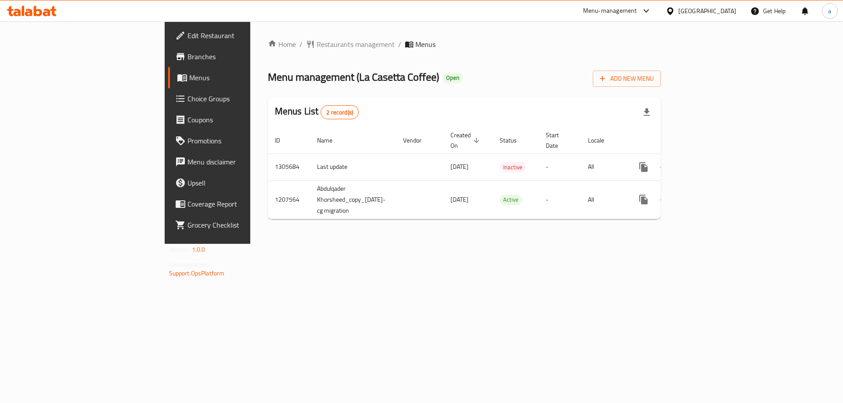
click at [38, 14] on icon at bounding box center [32, 11] width 50 height 11
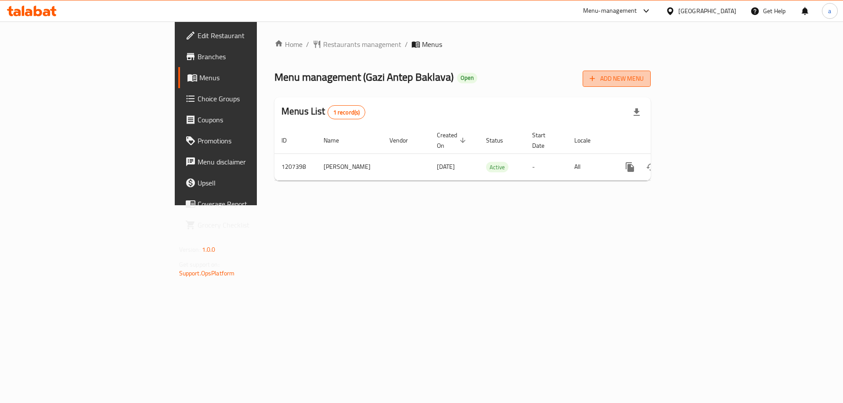
click at [643, 76] on span "Add New Menu" at bounding box center [616, 78] width 54 height 11
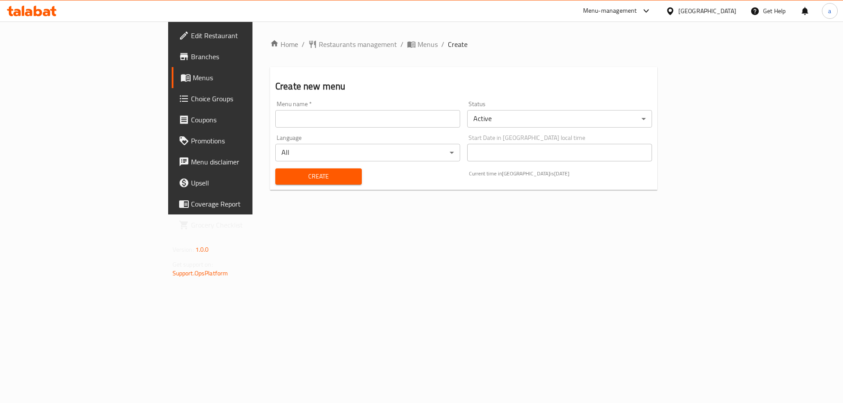
click at [275, 125] on input "text" at bounding box center [367, 119] width 185 height 18
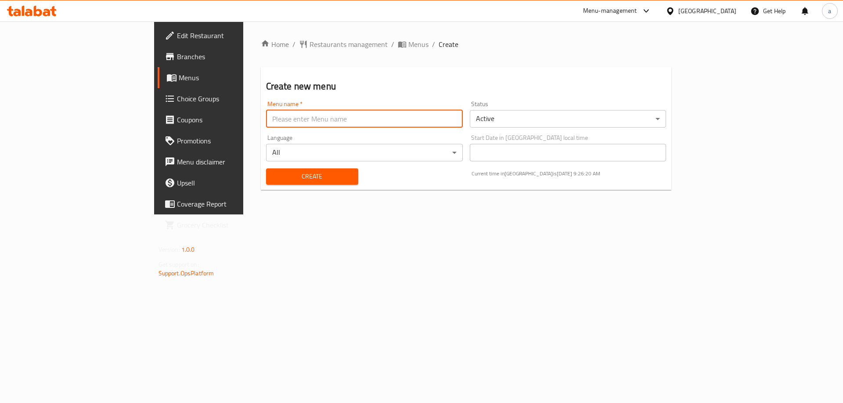
click at [266, 119] on input "text" at bounding box center [364, 119] width 197 height 18
type input "Team"
click at [549, 126] on body "​ Menu-management Iraq Get Help a Edit Restaurant Branches Menus Choice Groups …" at bounding box center [421, 213] width 843 height 382
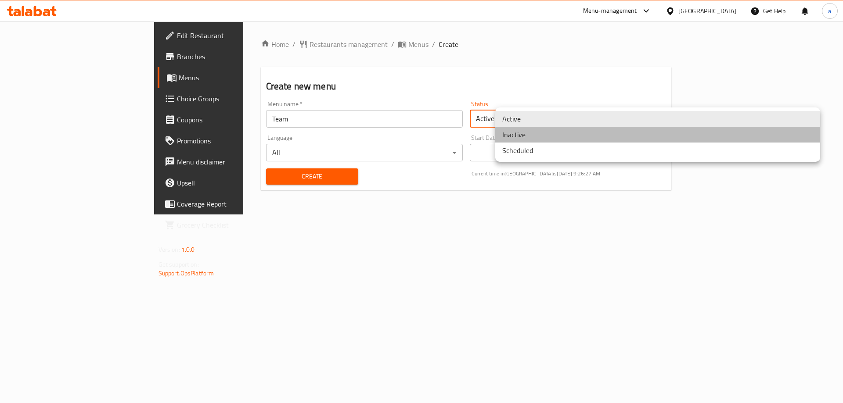
click at [540, 136] on li "Inactive" at bounding box center [657, 135] width 325 height 16
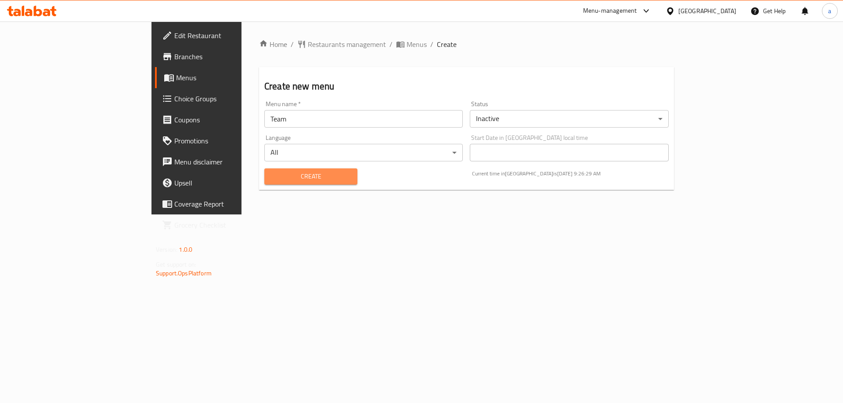
click at [271, 182] on span "Create" at bounding box center [310, 176] width 79 height 11
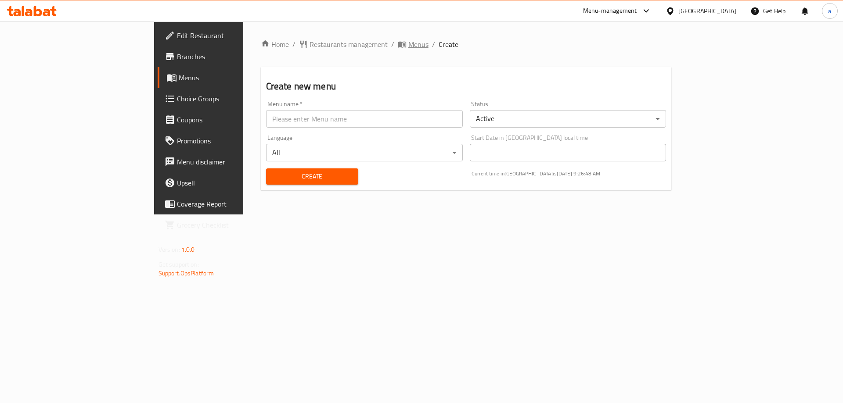
click at [408, 43] on span "Menus" at bounding box center [418, 44] width 20 height 11
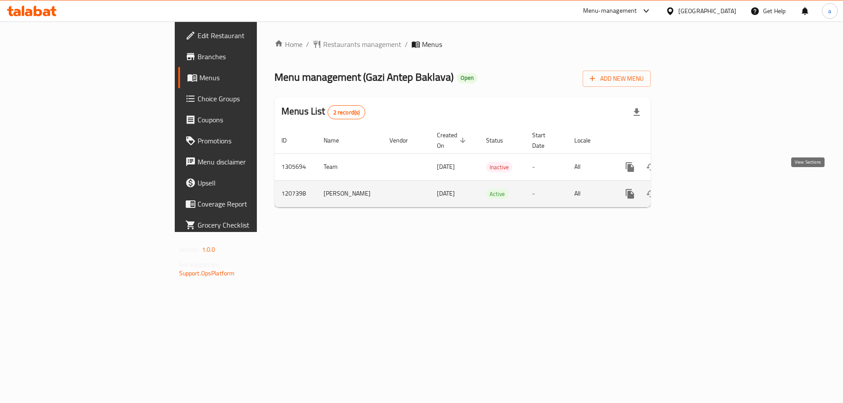
click at [698, 189] on icon "enhanced table" at bounding box center [693, 194] width 11 height 11
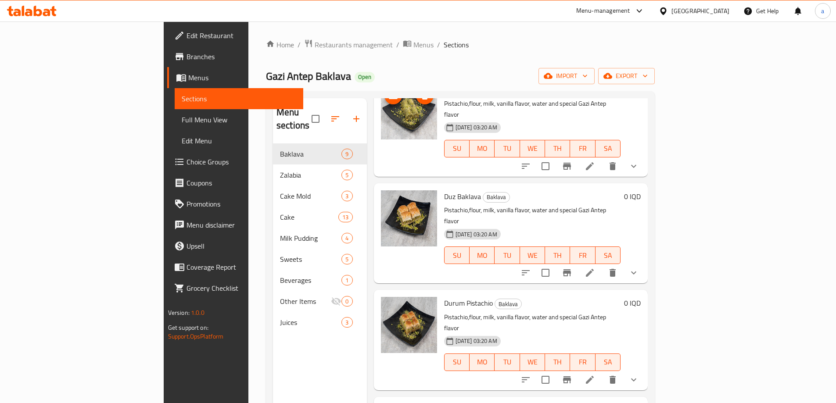
scroll to position [218, 0]
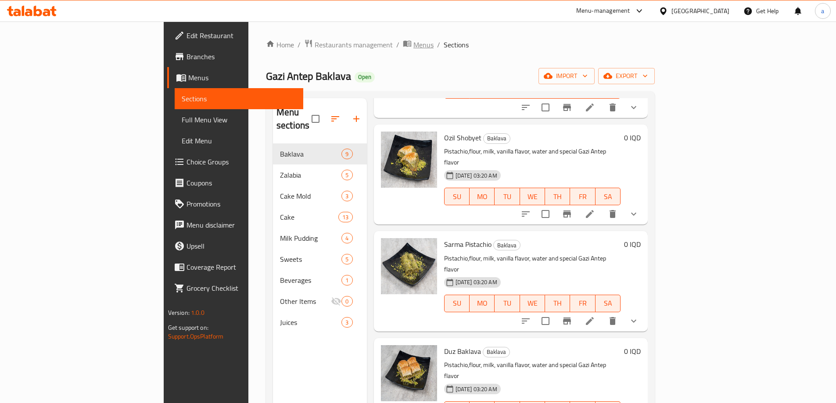
click at [413, 44] on span "Menus" at bounding box center [423, 44] width 20 height 11
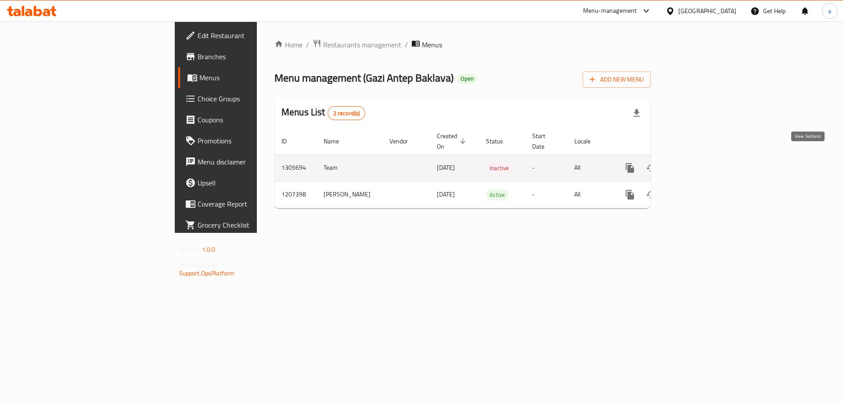
click at [698, 163] on icon "enhanced table" at bounding box center [693, 168] width 11 height 11
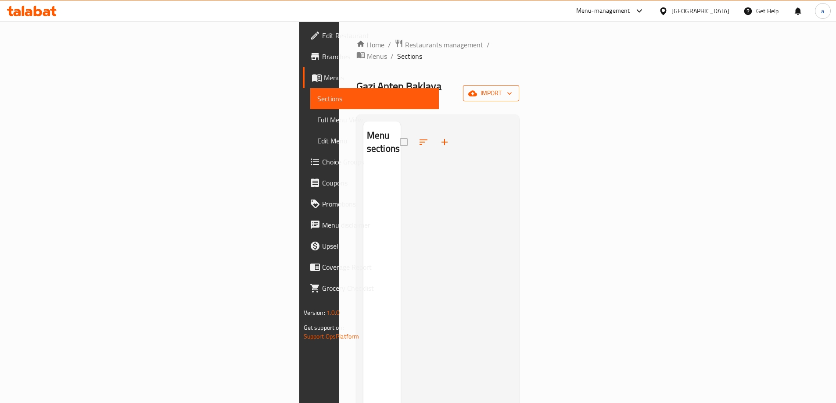
click at [512, 88] on span "import" at bounding box center [491, 93] width 42 height 11
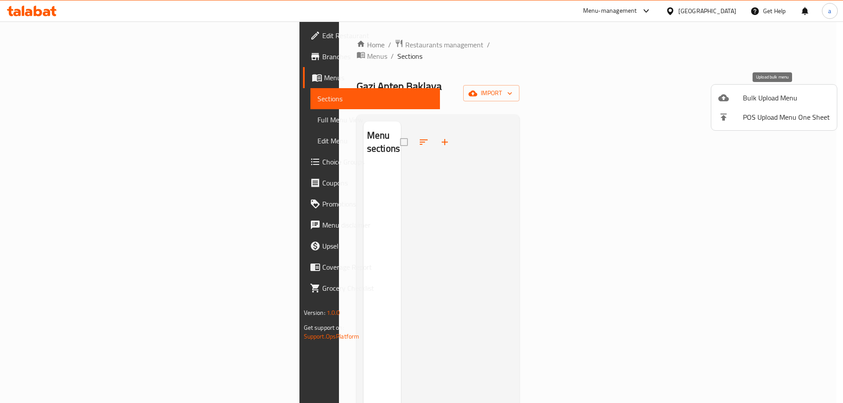
click at [753, 101] on span "Bulk Upload Menu" at bounding box center [786, 98] width 87 height 11
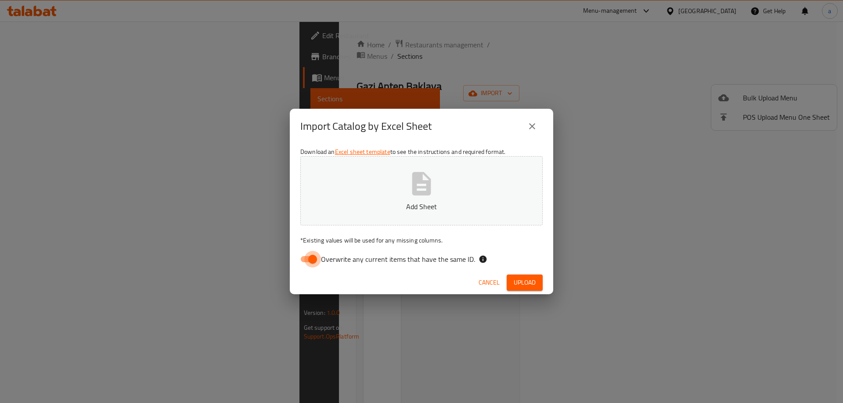
click at [301, 259] on input "Overwrite any current items that have the same ID." at bounding box center [312, 259] width 50 height 17
checkbox input "false"
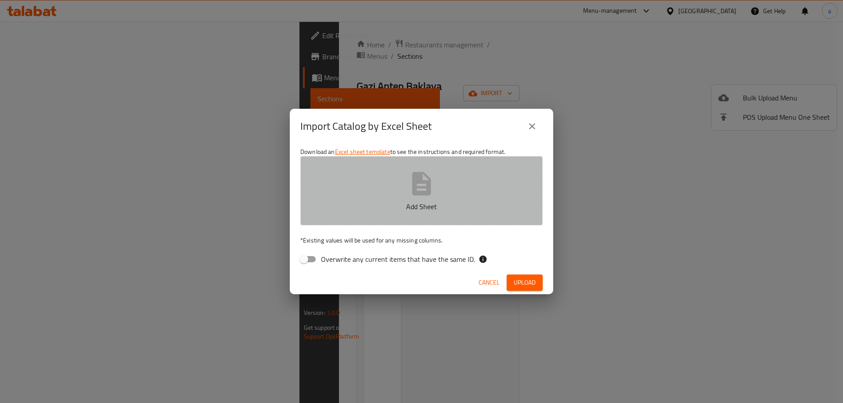
click at [423, 214] on button "Add Sheet" at bounding box center [421, 190] width 242 height 69
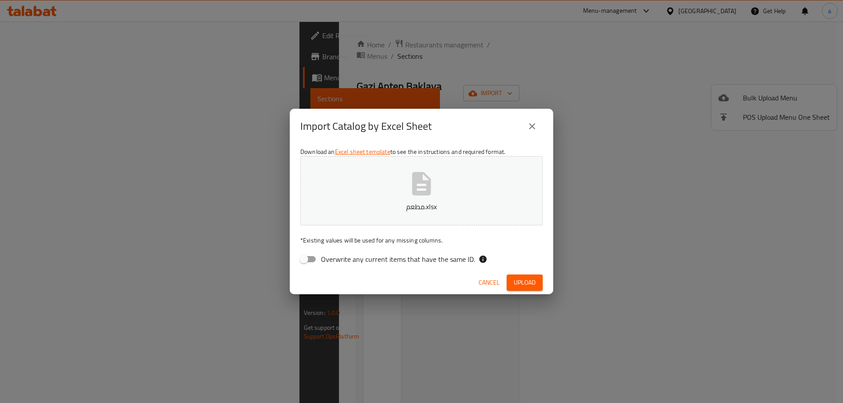
click at [530, 280] on span "Upload" at bounding box center [524, 282] width 22 height 11
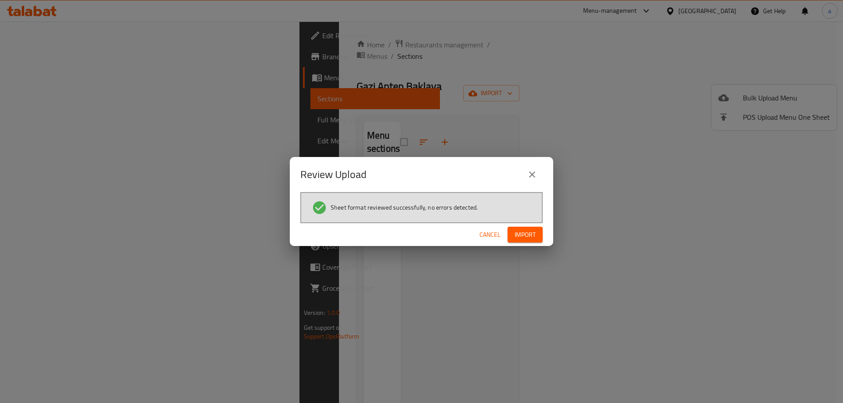
click at [537, 233] on button "Import" at bounding box center [524, 235] width 35 height 16
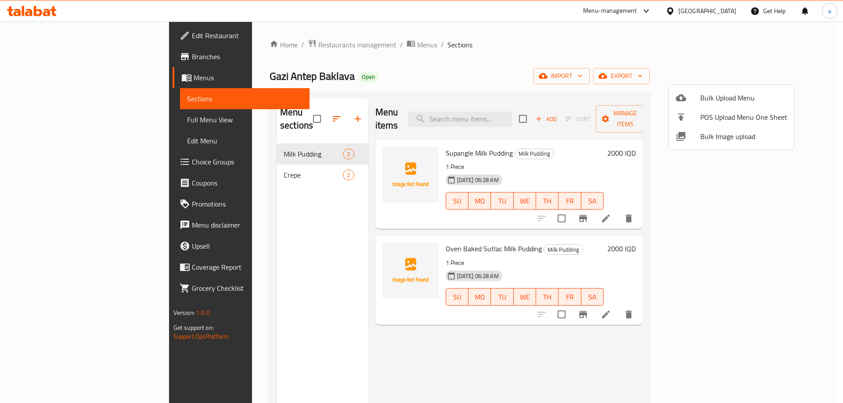
click at [55, 117] on div at bounding box center [421, 201] width 843 height 403
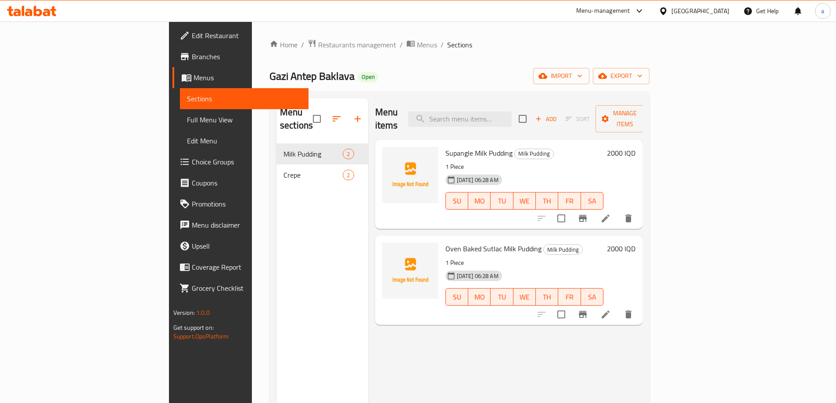
click at [187, 118] on span "Full Menu View" at bounding box center [244, 120] width 115 height 11
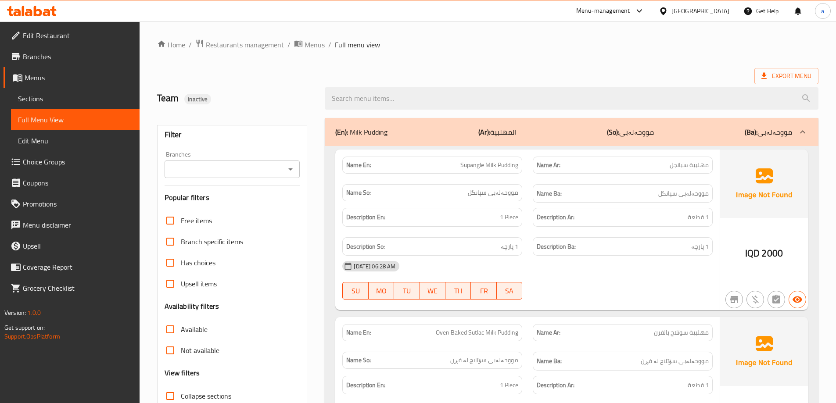
click at [291, 169] on icon "Open" at bounding box center [290, 169] width 11 height 11
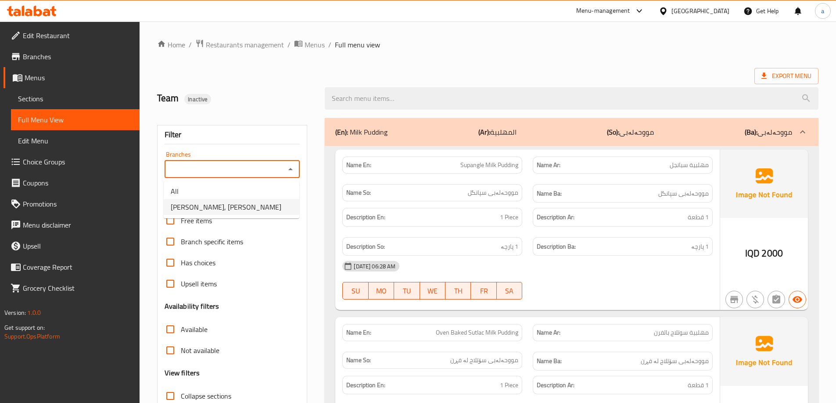
click at [253, 212] on span "Gazi Antep Baklava, Ashy Chamy" at bounding box center [226, 207] width 111 height 11
type input "Gazi Antep Baklava, Ashy Chamy"
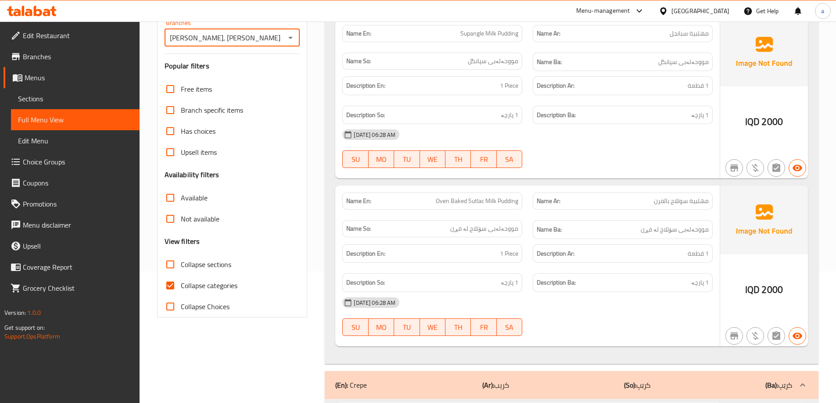
click at [180, 283] on input "Collapse categories" at bounding box center [170, 285] width 21 height 21
checkbox input "false"
click at [171, 267] on input "Collapse sections" at bounding box center [170, 264] width 21 height 21
checkbox input "true"
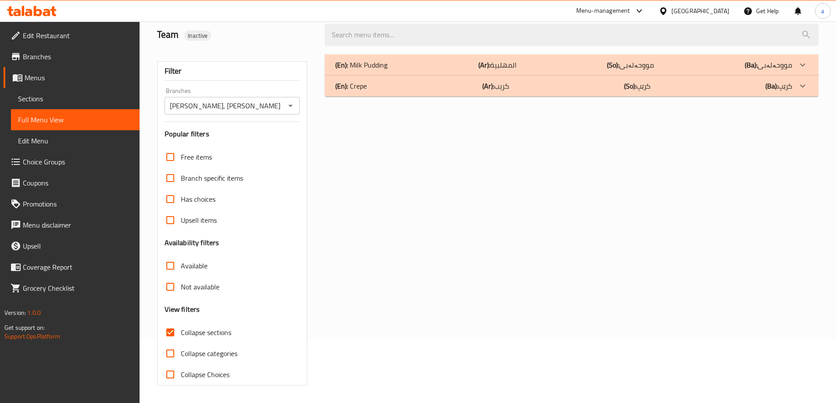
scroll to position [64, 0]
click at [171, 267] on input "Available" at bounding box center [170, 265] width 21 height 21
checkbox input "true"
click at [172, 337] on input "Collapse sections" at bounding box center [170, 332] width 21 height 21
checkbox input "false"
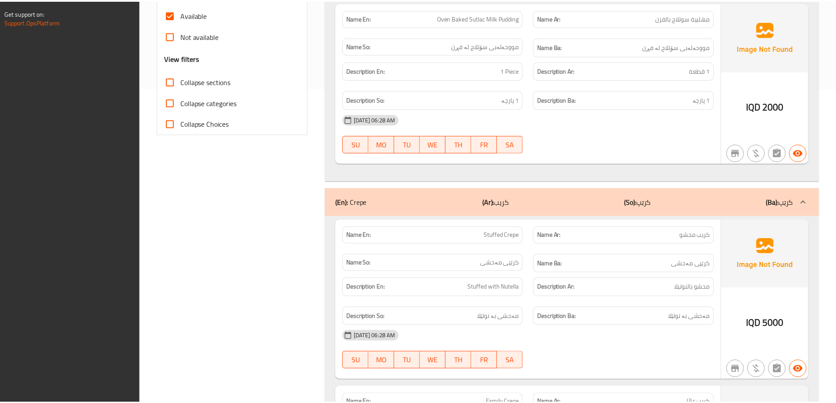
scroll to position [495, 0]
